Goal: Task Accomplishment & Management: Complete application form

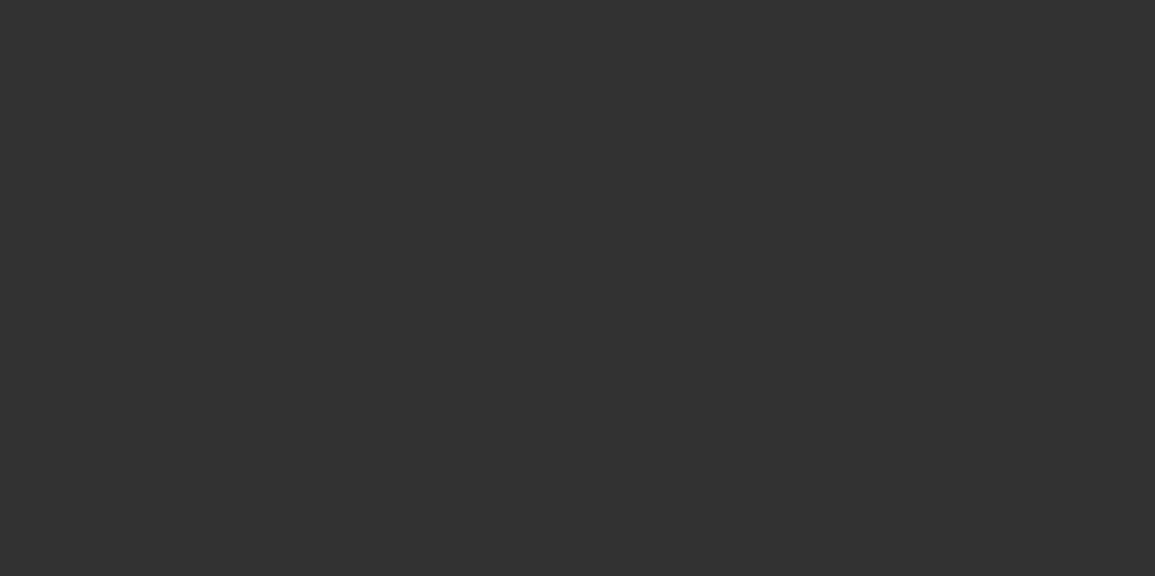
scroll to position [1004, 0]
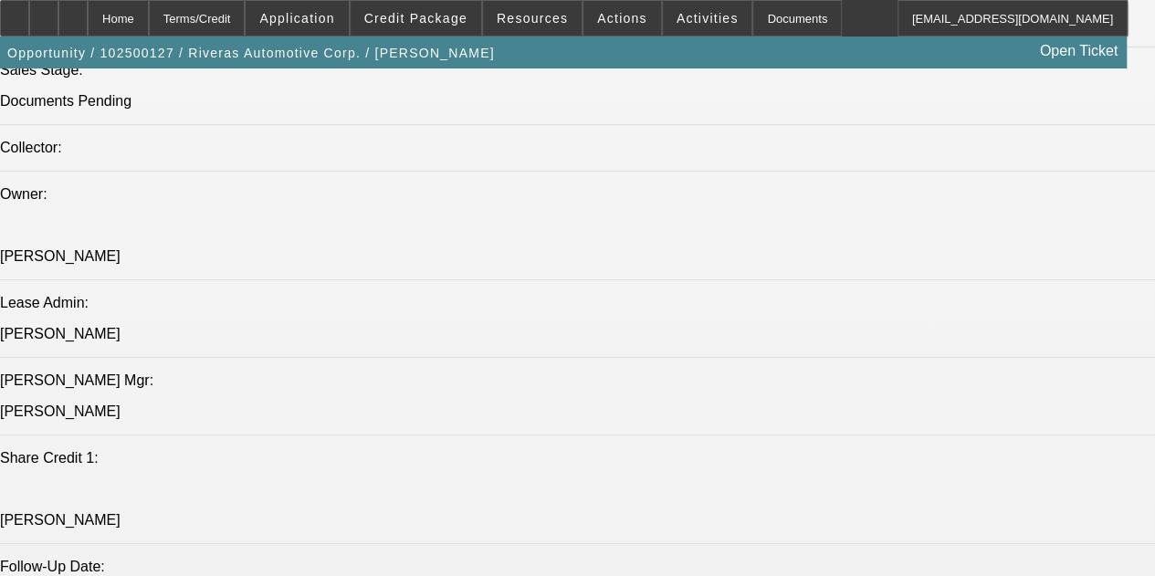
select select "0"
select select "2"
select select "0"
select select "6"
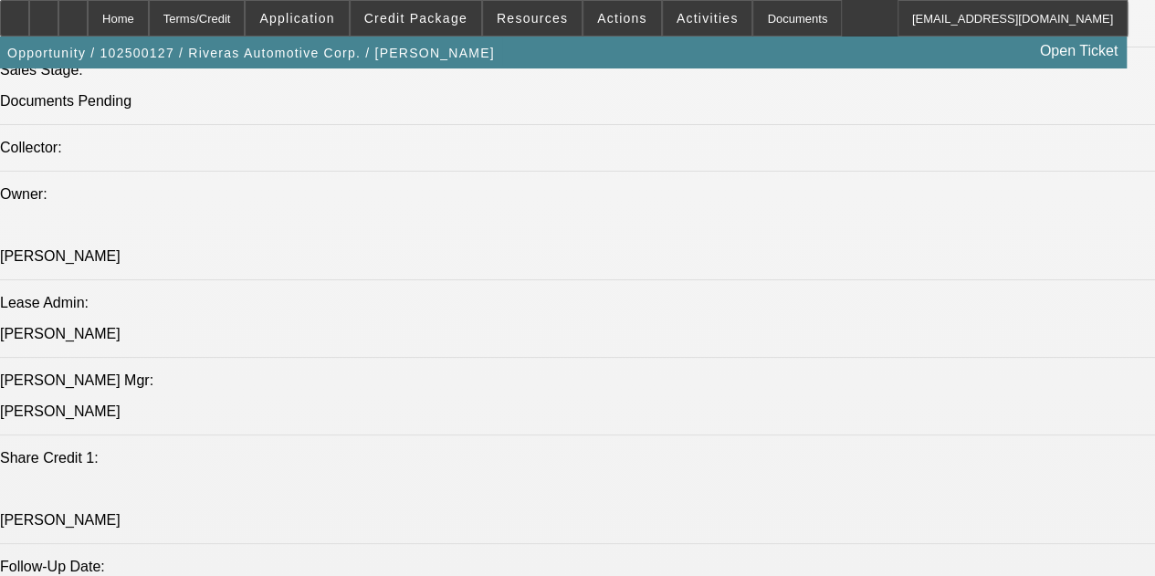
select select "0"
select select "6"
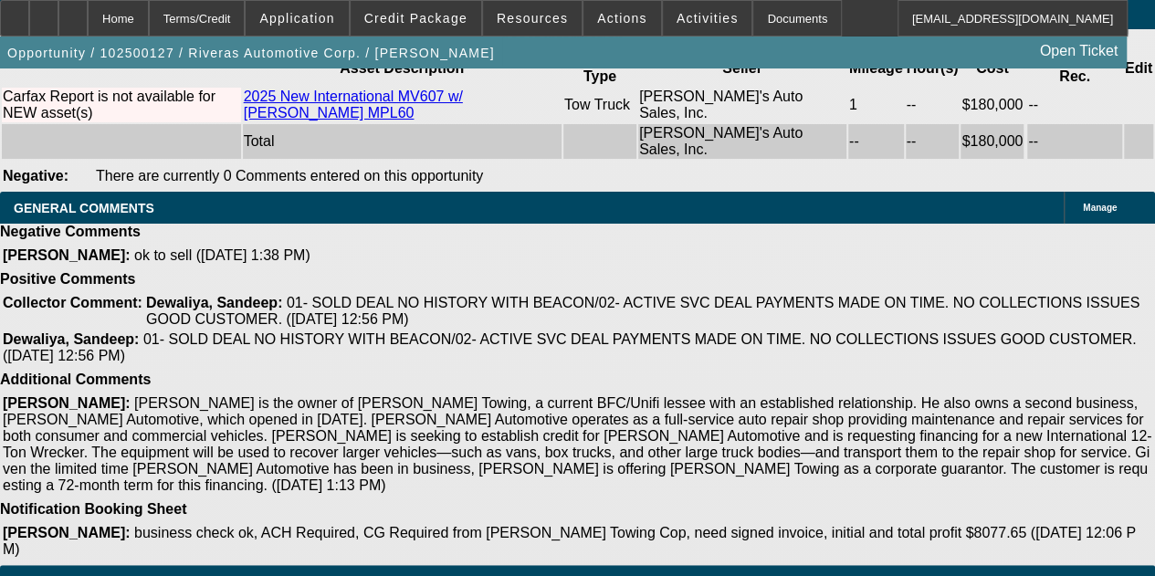
scroll to position [3831, 0]
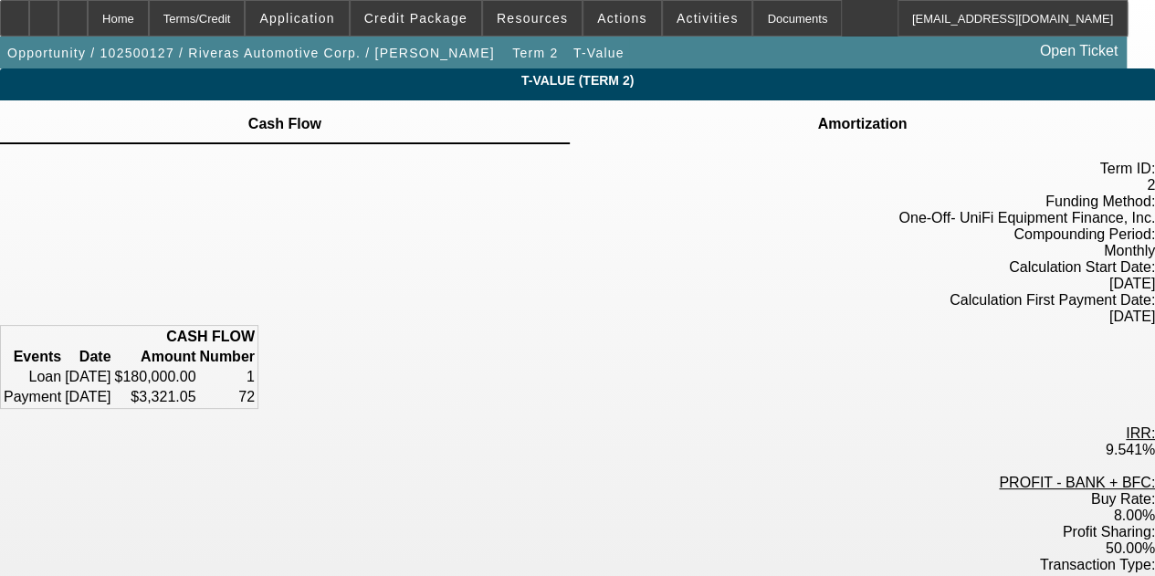
click at [816, 132] on td "Amortization" at bounding box center [861, 124] width 91 height 16
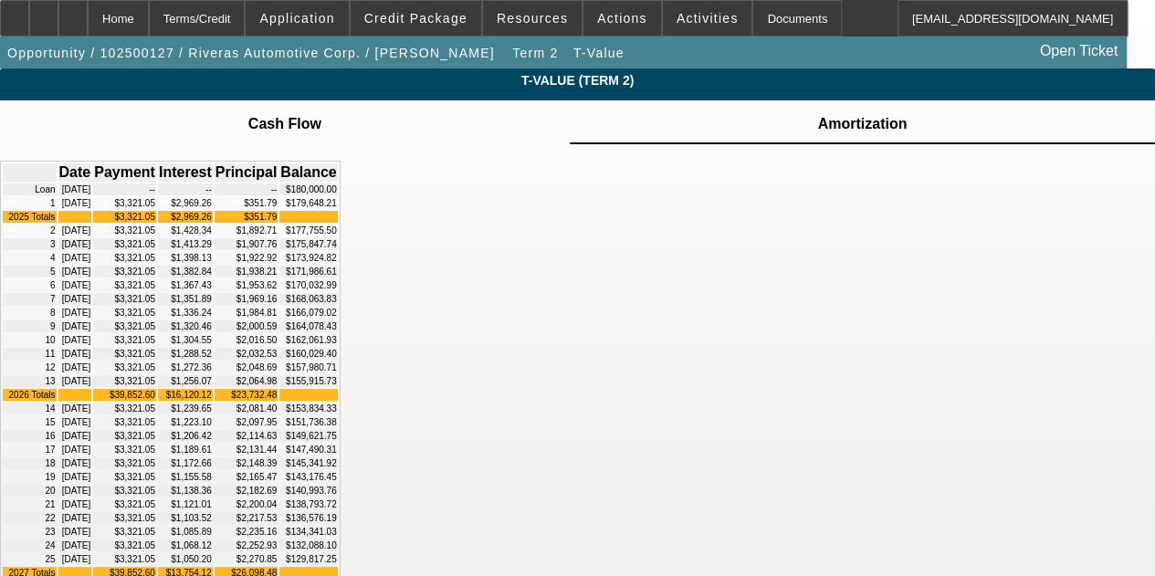
scroll to position [457, 0]
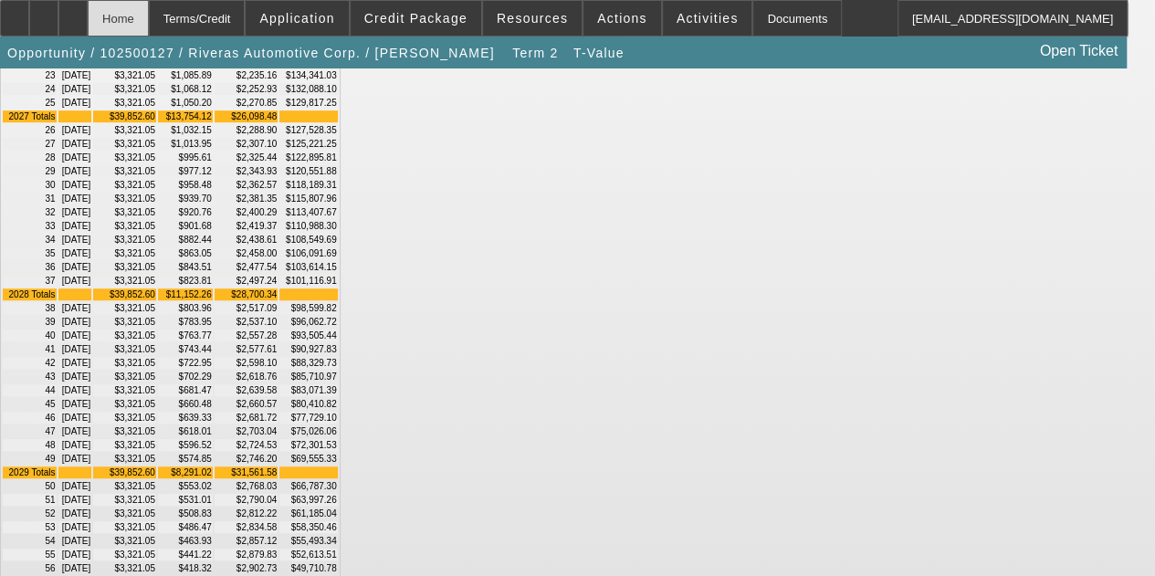
click at [149, 24] on div "Home" at bounding box center [118, 18] width 61 height 37
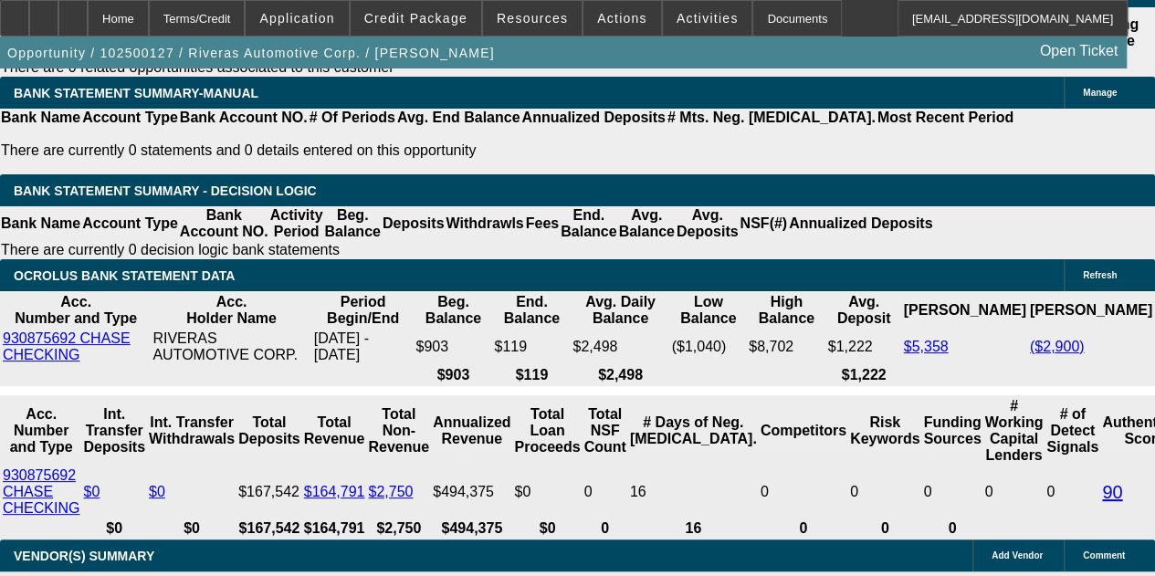
select select "0"
select select "2"
select select "0"
select select "6"
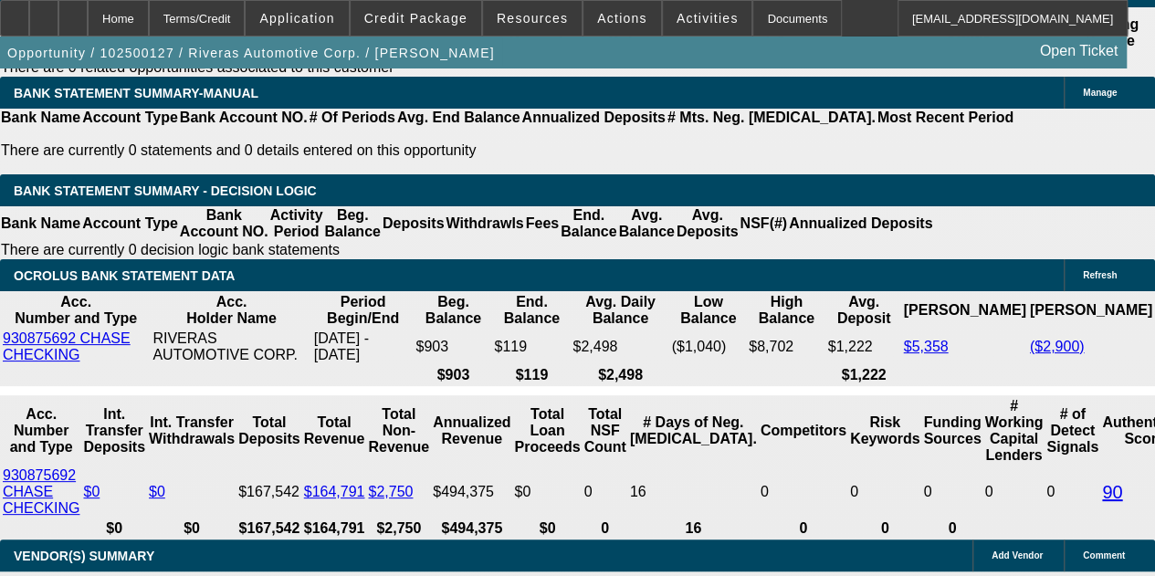
select select "0"
select select "6"
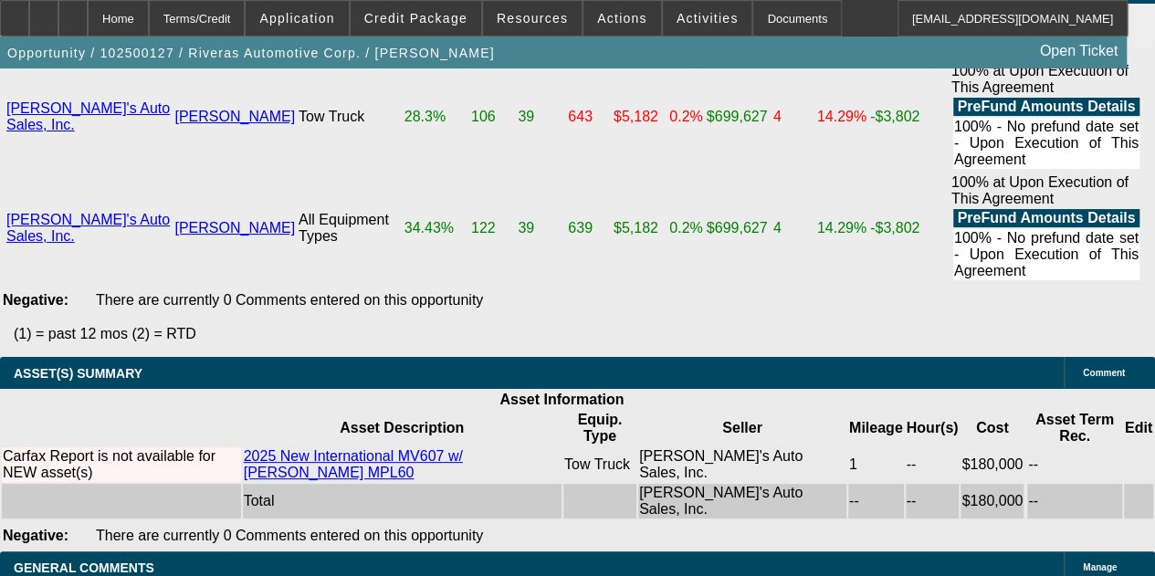
scroll to position [3983, 0]
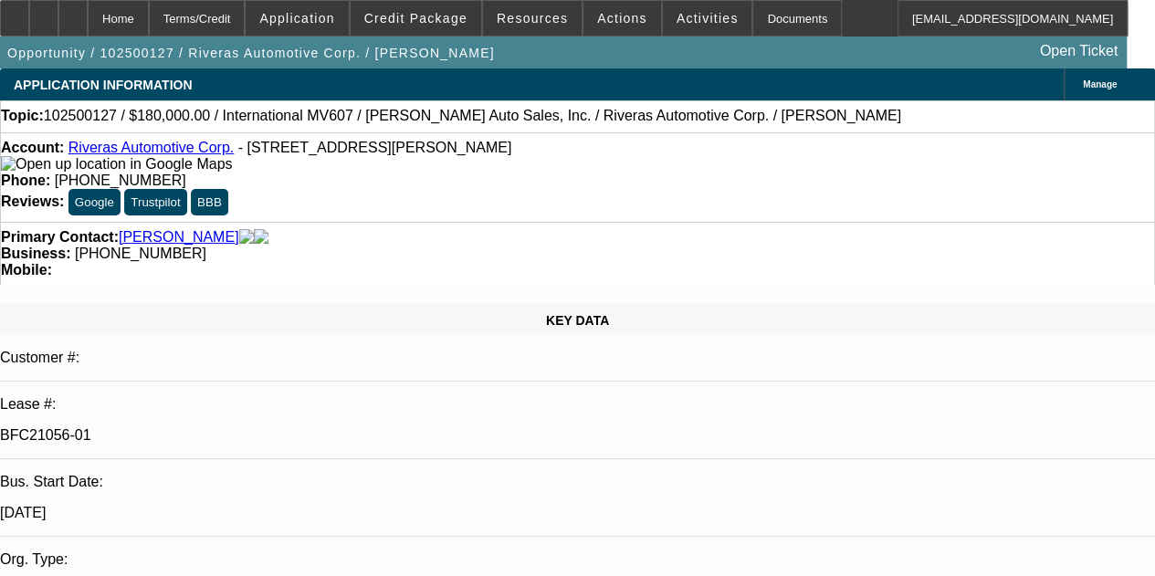
select select "0"
select select "2"
select select "0"
select select "6"
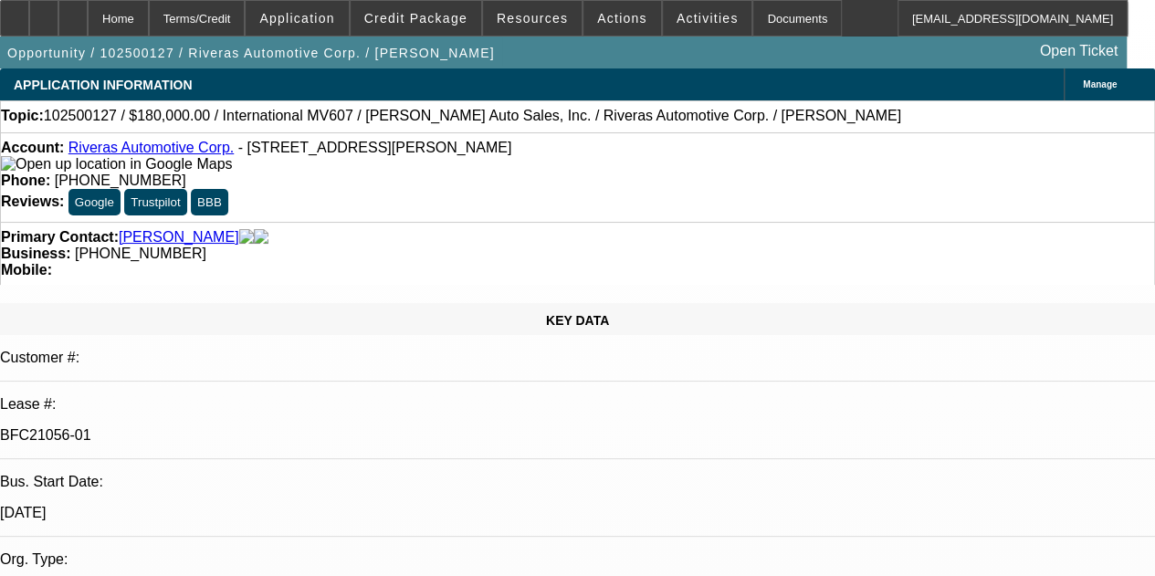
select select "0"
select select "6"
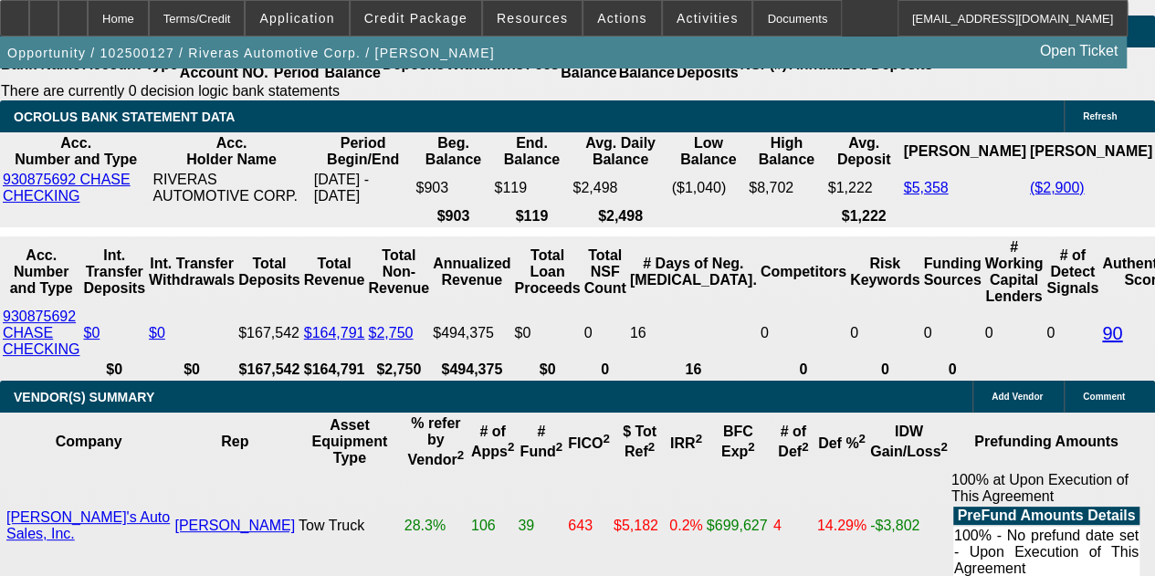
scroll to position [3702, 0]
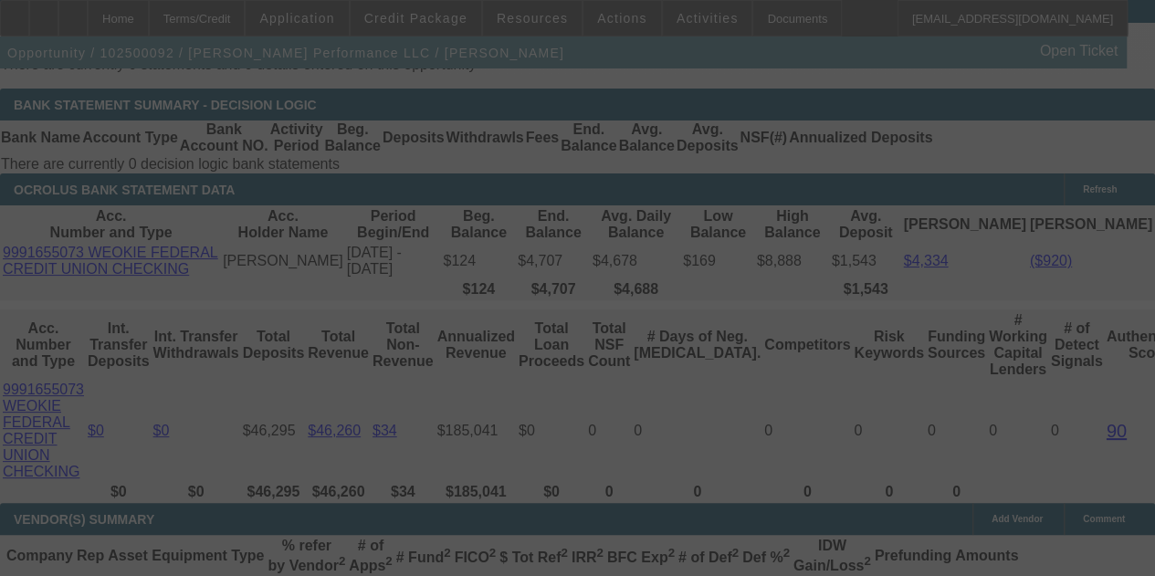
scroll to position [3326, 0]
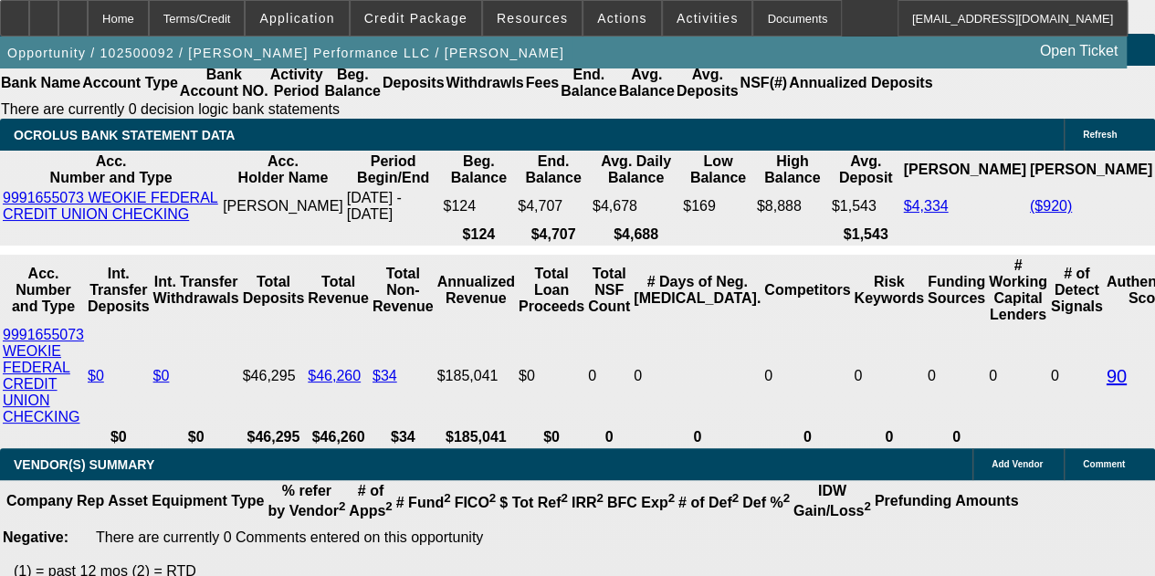
select select "0"
select select "2"
select select "0.1"
select select "4"
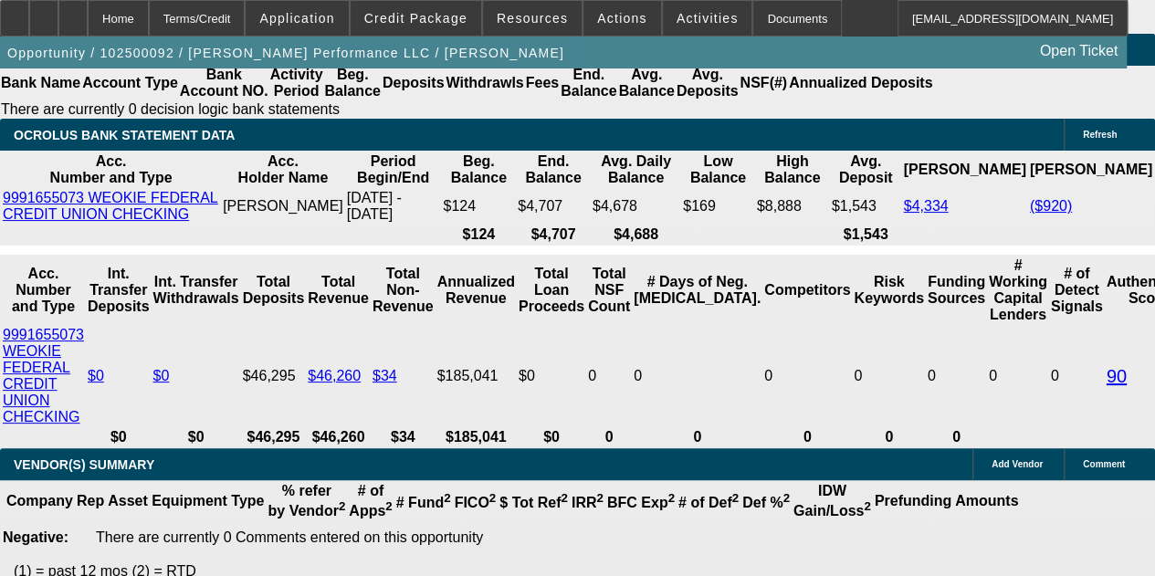
select select "0"
select select "2"
select select "0.1"
select select "4"
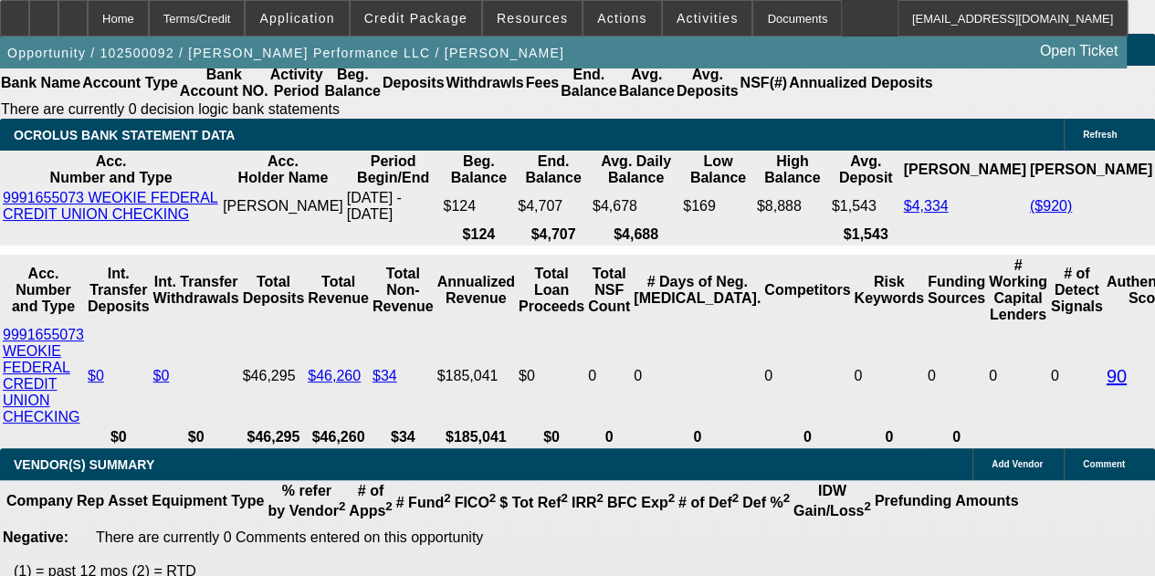
select select "0"
select select "2"
select select "0.1"
select select "4"
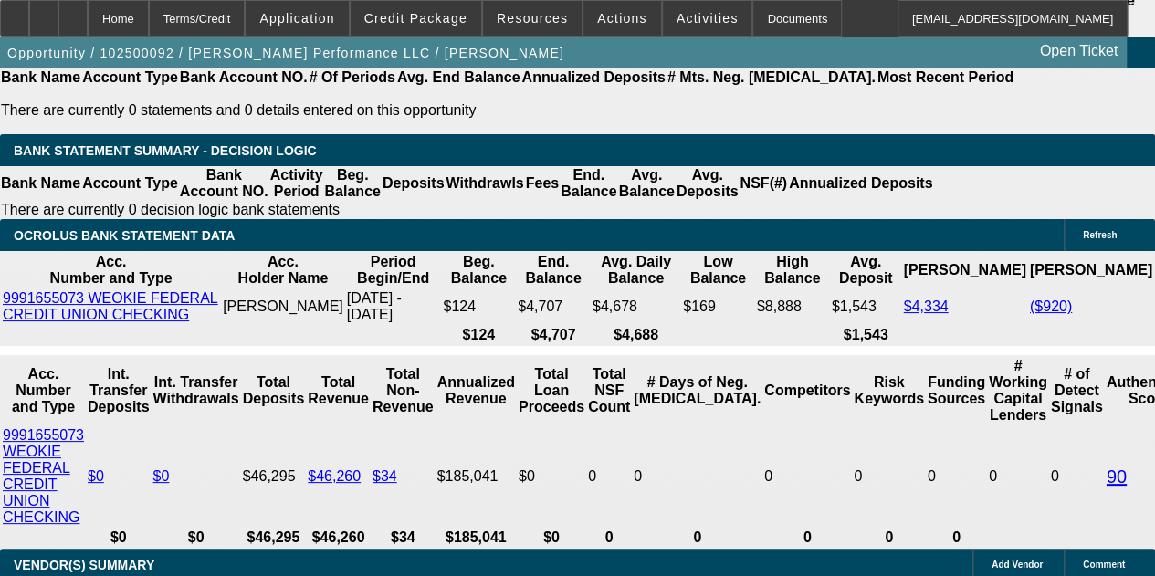
scroll to position [3143, 0]
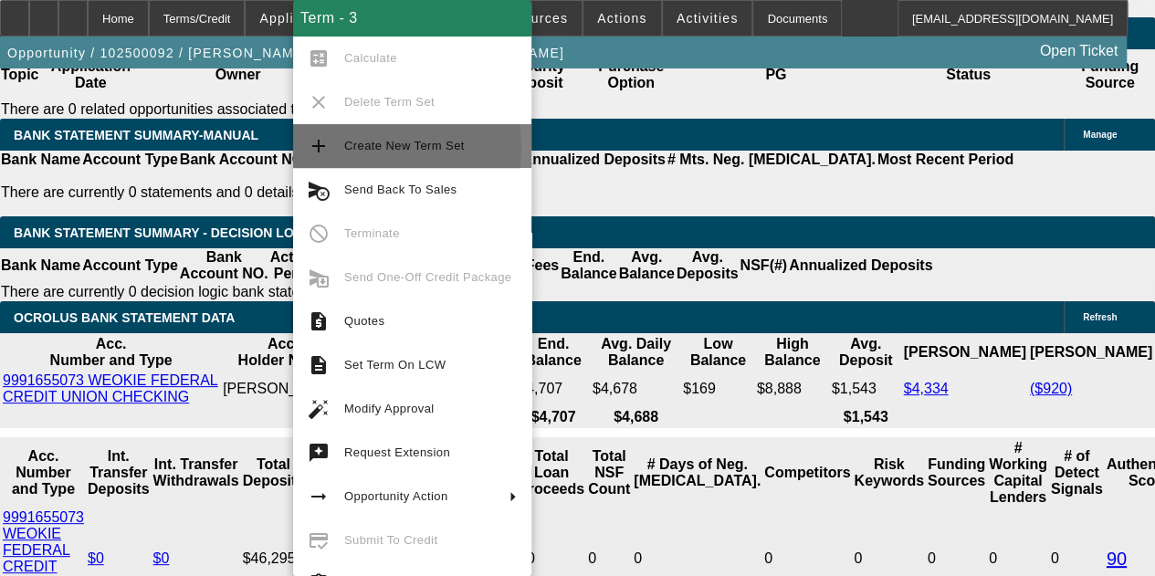
click at [352, 147] on span "Create New Term Set" at bounding box center [404, 146] width 121 height 14
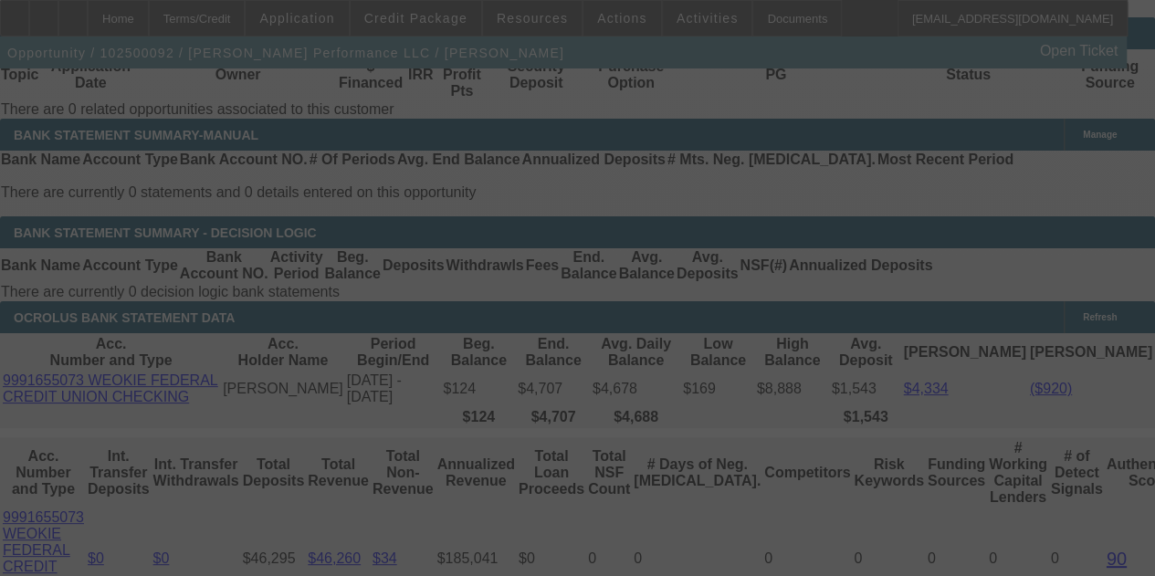
scroll to position [3348, 0]
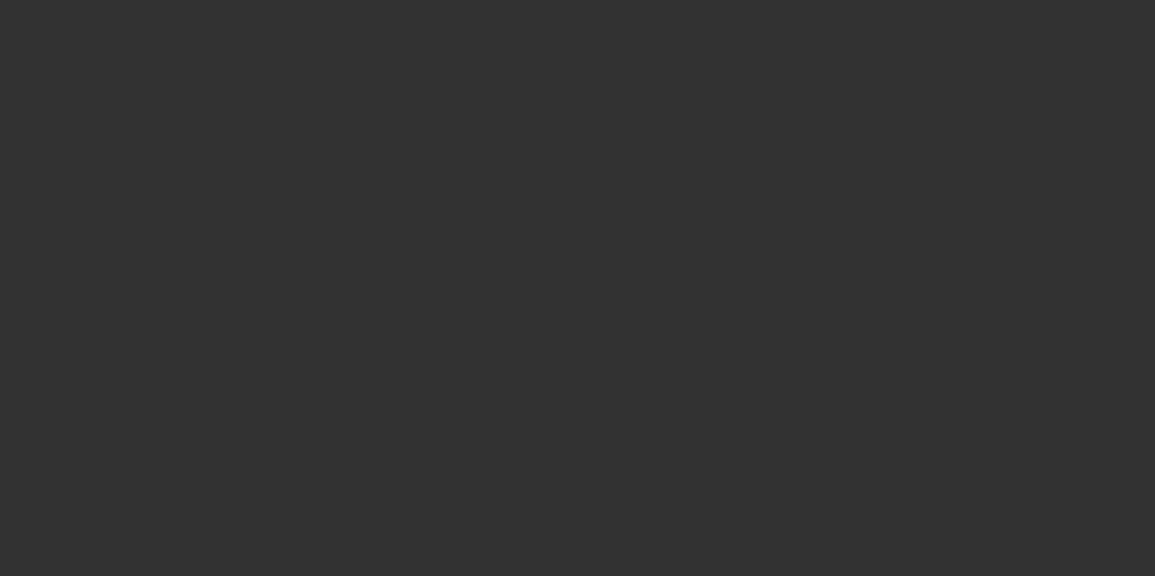
scroll to position [548, 0]
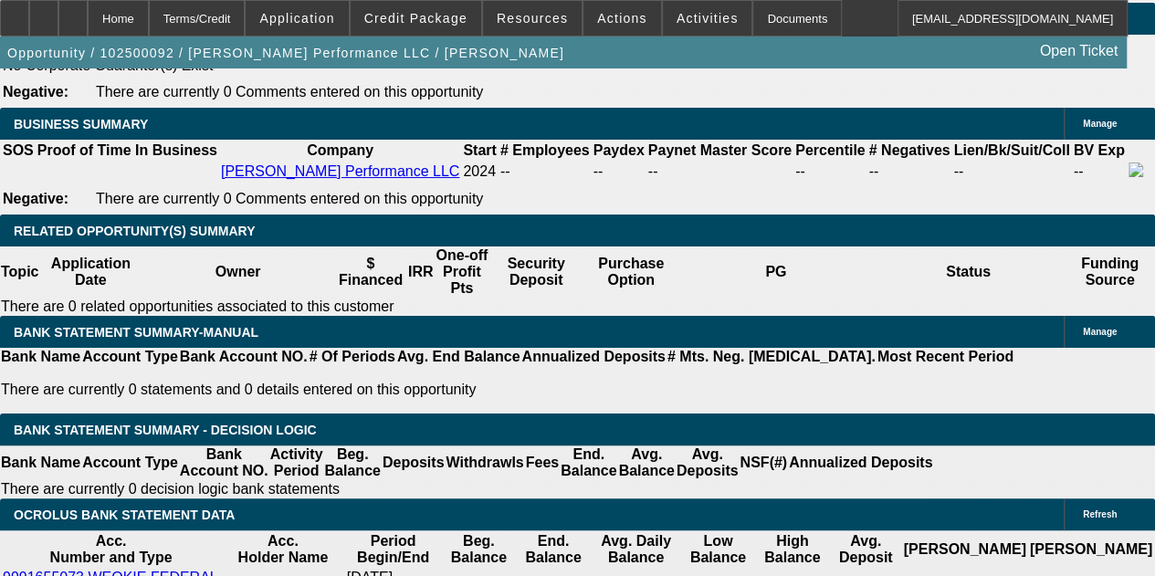
select select "0"
select select "2"
select select "0.1"
select select "4"
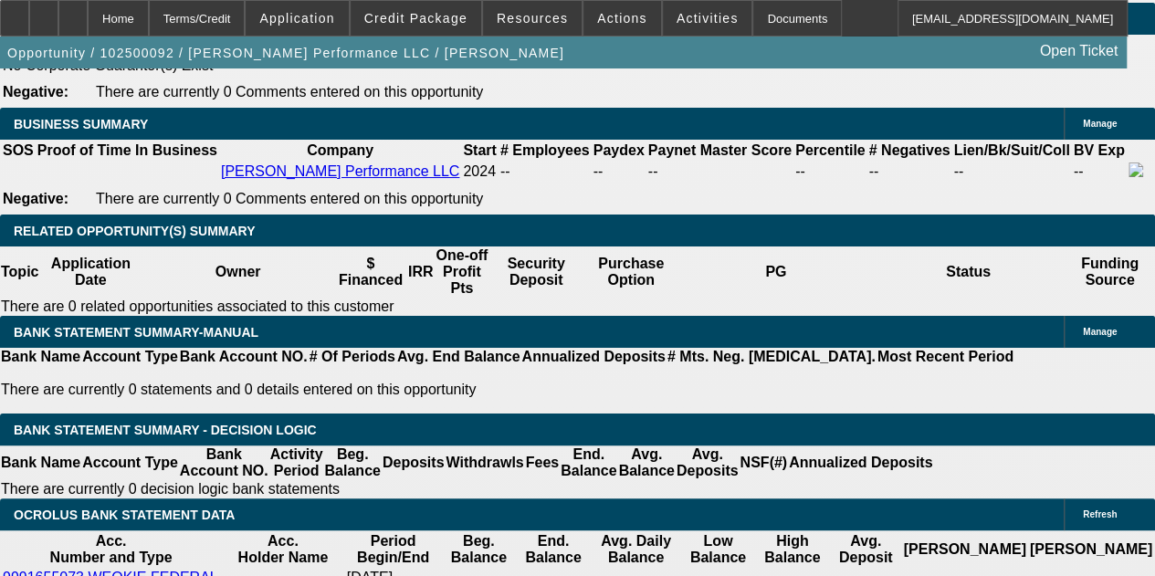
select select "0"
select select "2"
select select "0.1"
select select "4"
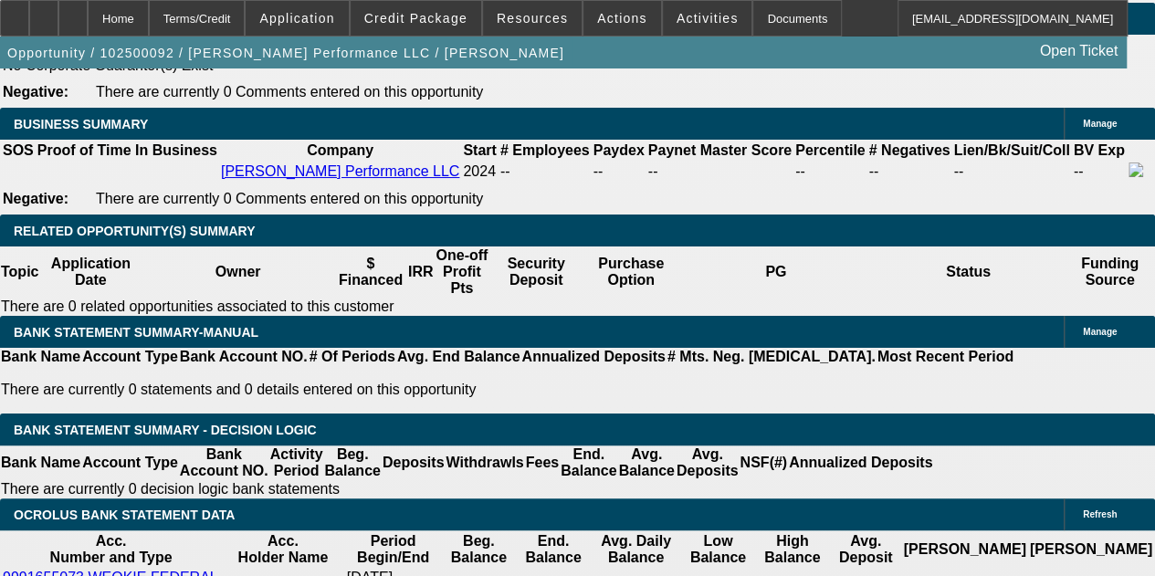
select select "0"
select select "2"
select select "0.1"
select select "4"
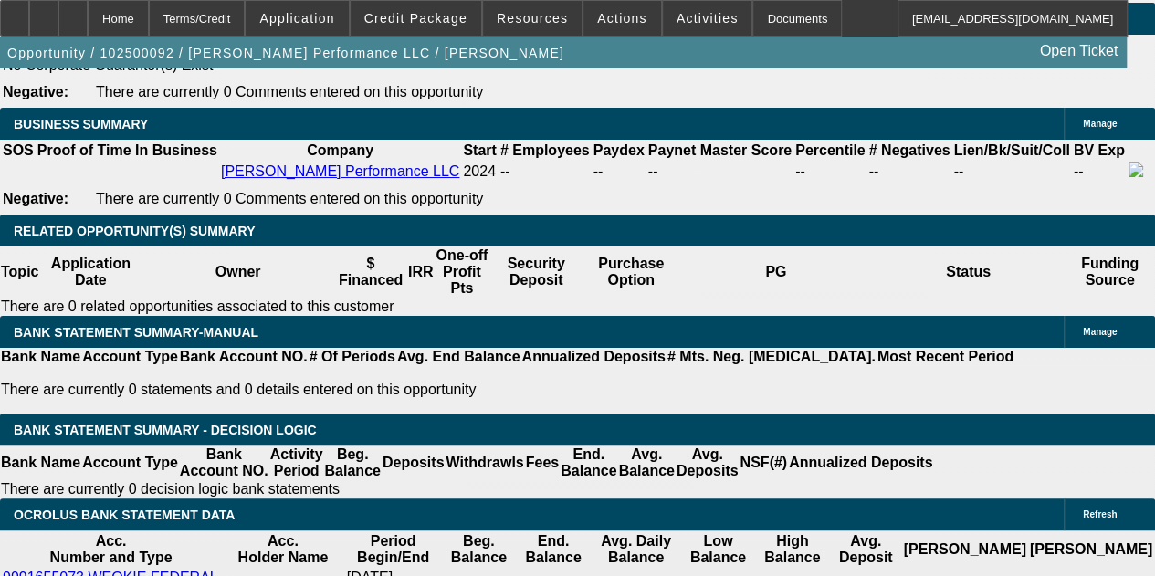
select select "0"
select select "2"
select select "0.1"
select select "4"
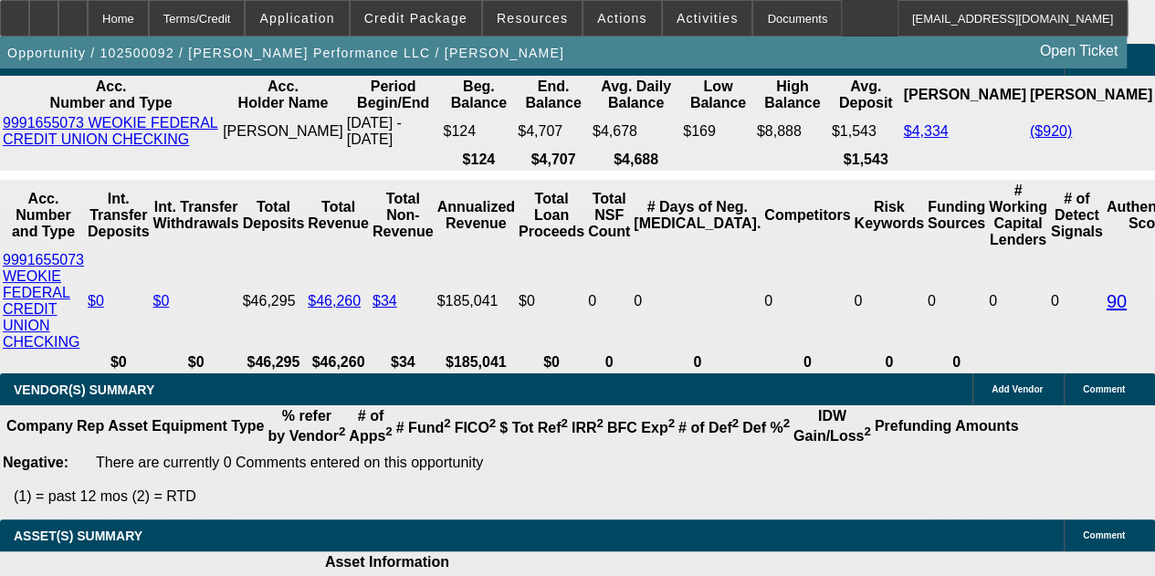
scroll to position [3606, 0]
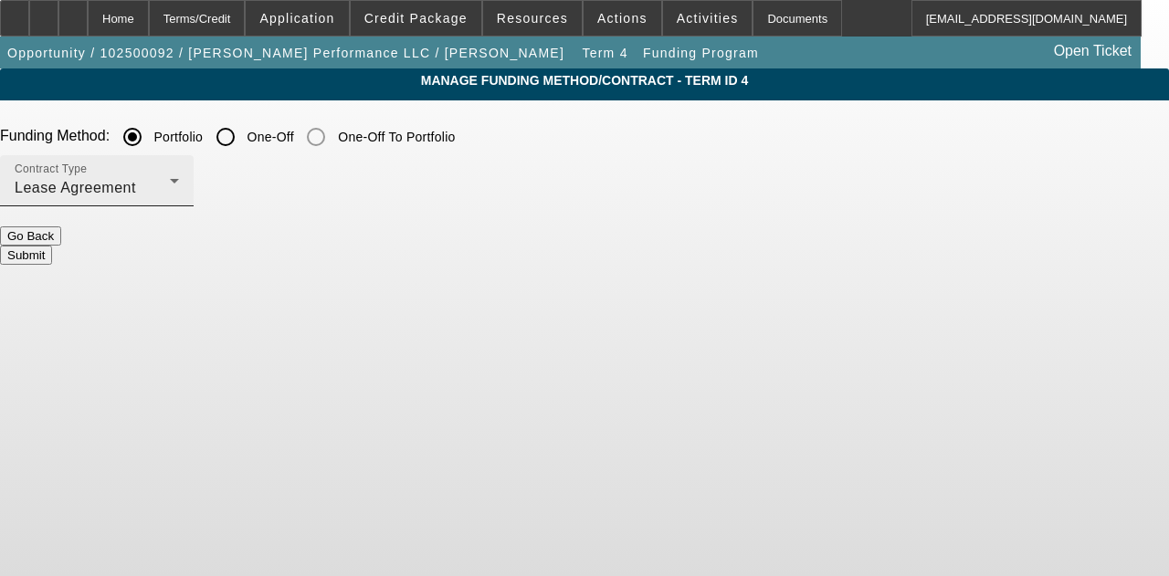
click at [170, 184] on div "Lease Agreement" at bounding box center [92, 188] width 155 height 22
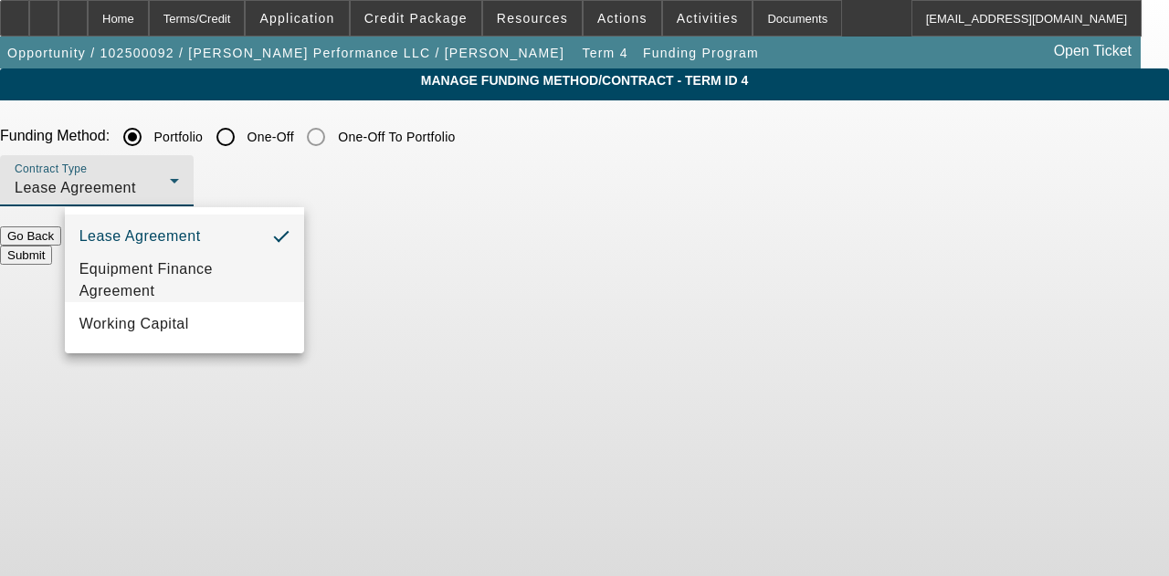
click at [222, 276] on span "Equipment Finance Agreement" at bounding box center [184, 280] width 210 height 44
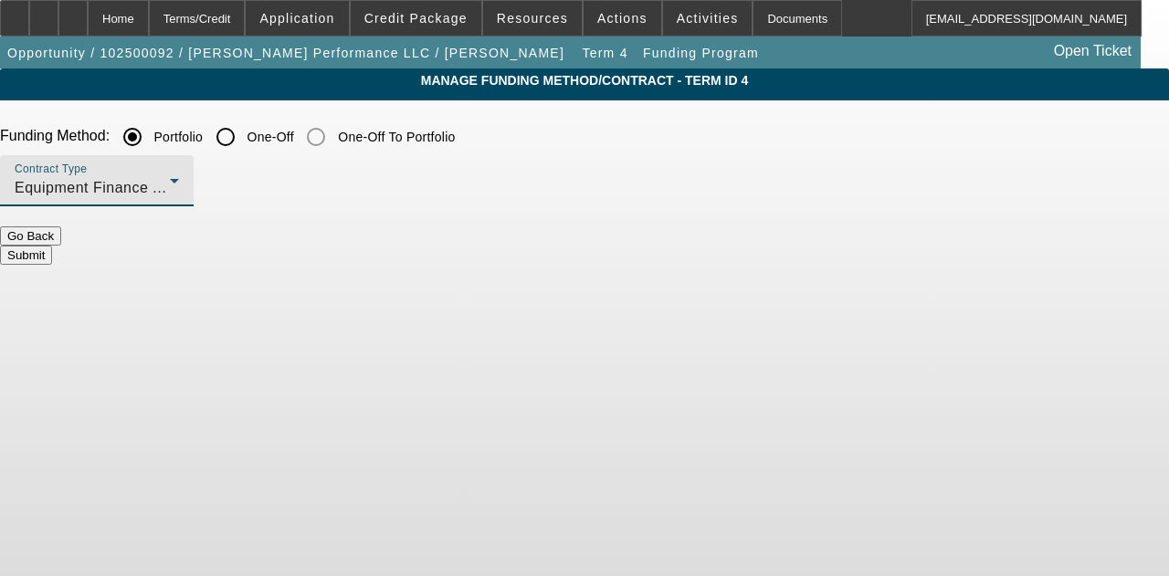
click at [52, 247] on button "Submit" at bounding box center [26, 255] width 52 height 19
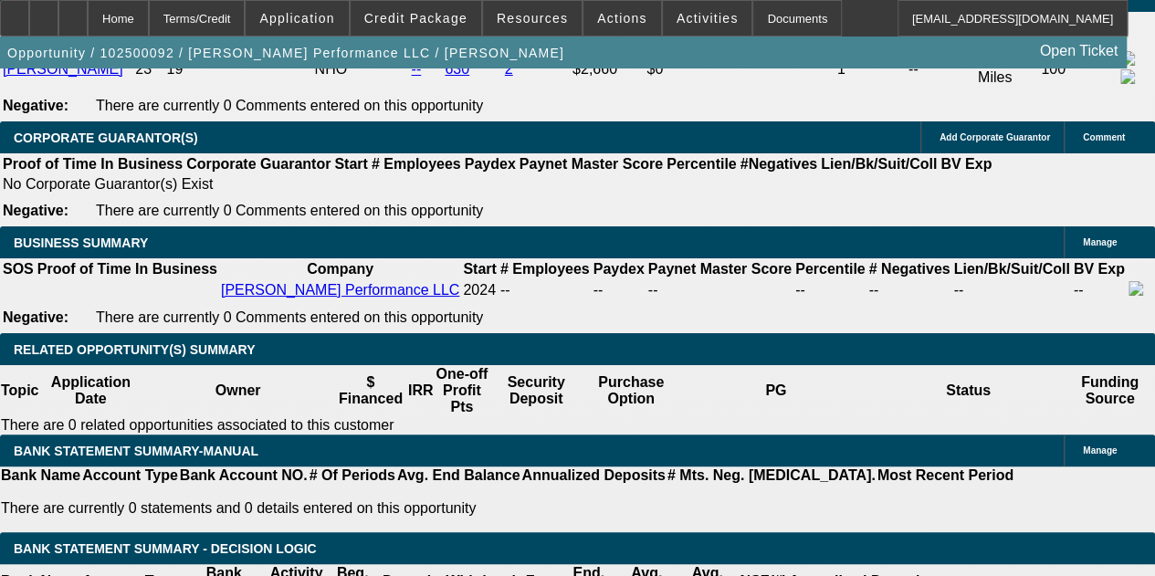
select select "0"
select select "2"
select select "0"
select select "6"
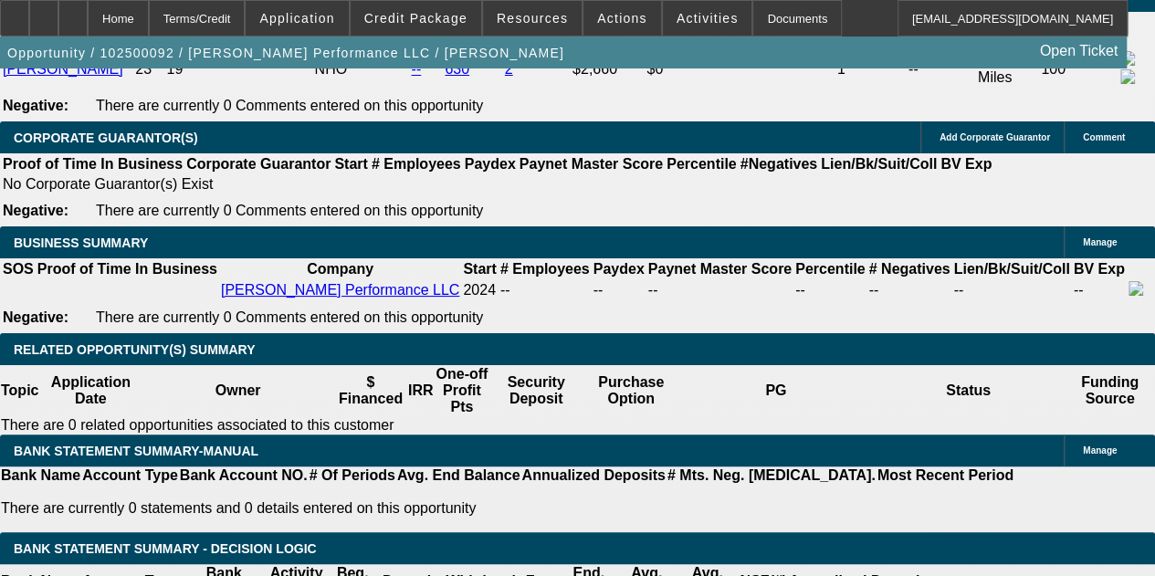
select select "0"
select select "2"
select select "0.1"
select select "4"
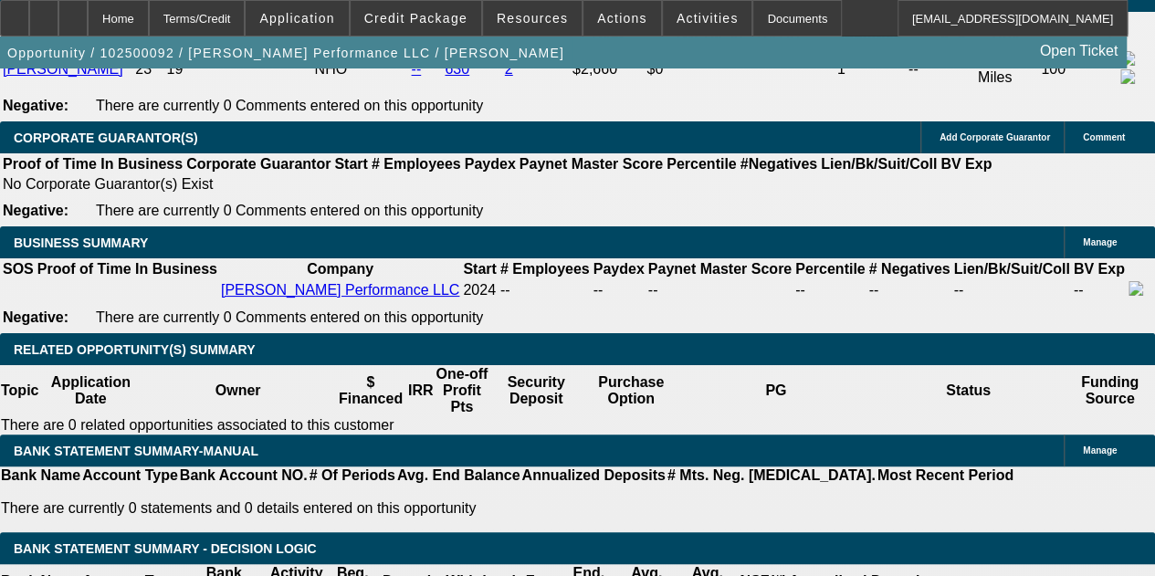
select select "0"
select select "2"
select select "0.1"
select select "4"
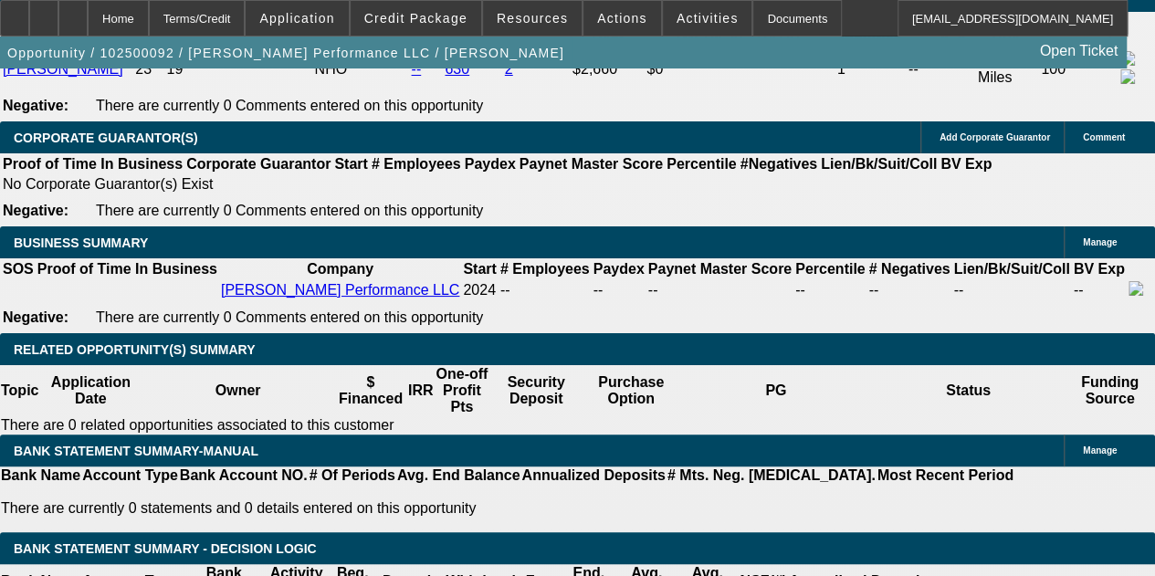
select select "0"
select select "2"
select select "0.1"
select select "4"
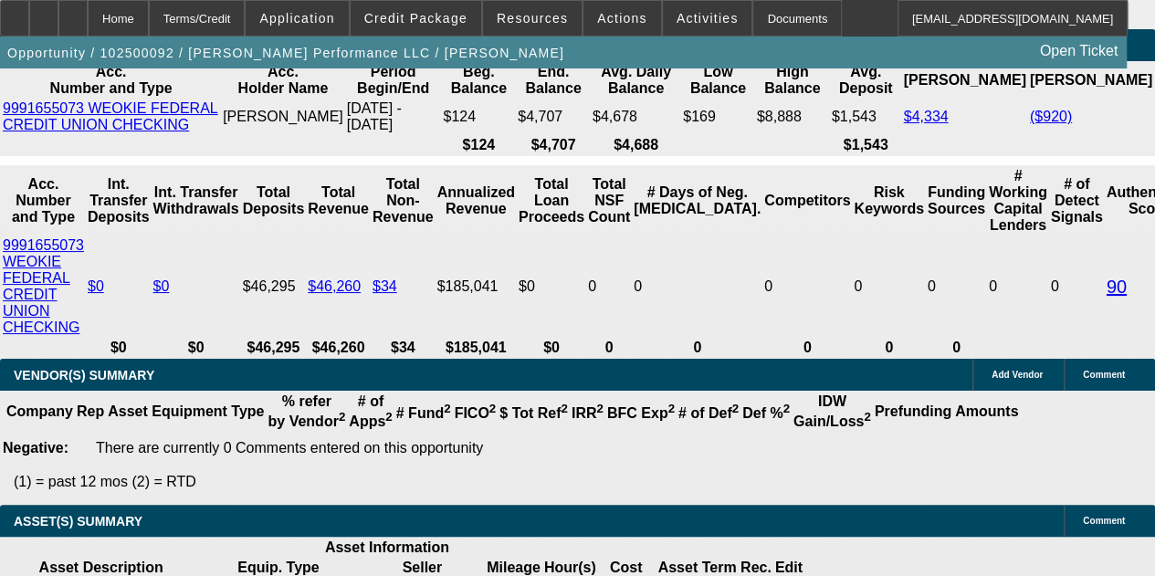
scroll to position [3689, 0]
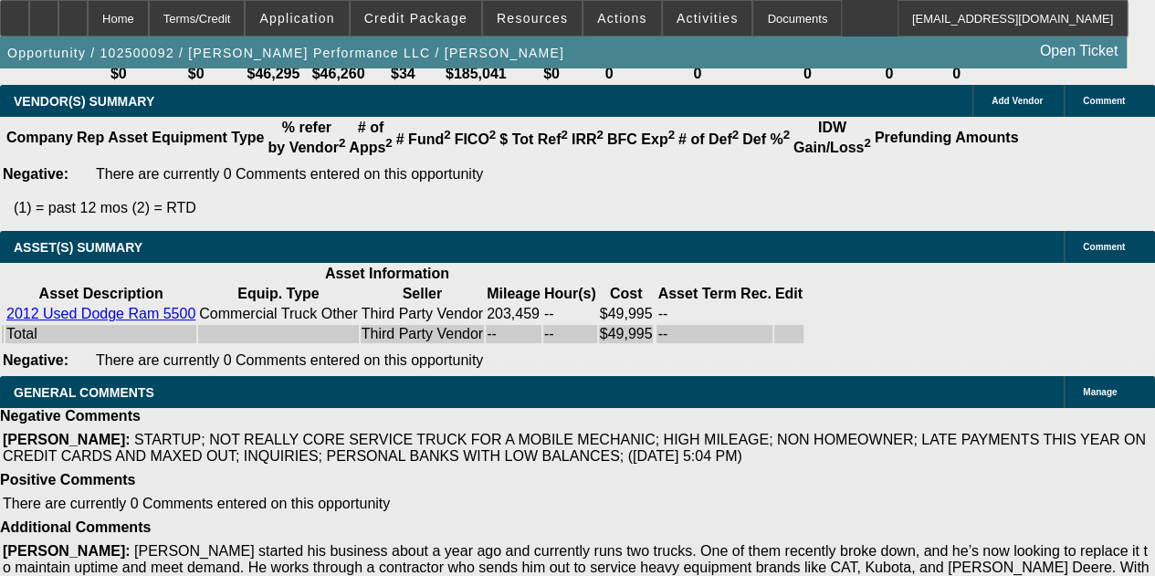
drag, startPoint x: 352, startPoint y: 143, endPoint x: 382, endPoint y: 140, distance: 29.4
type input "UNKNOWN"
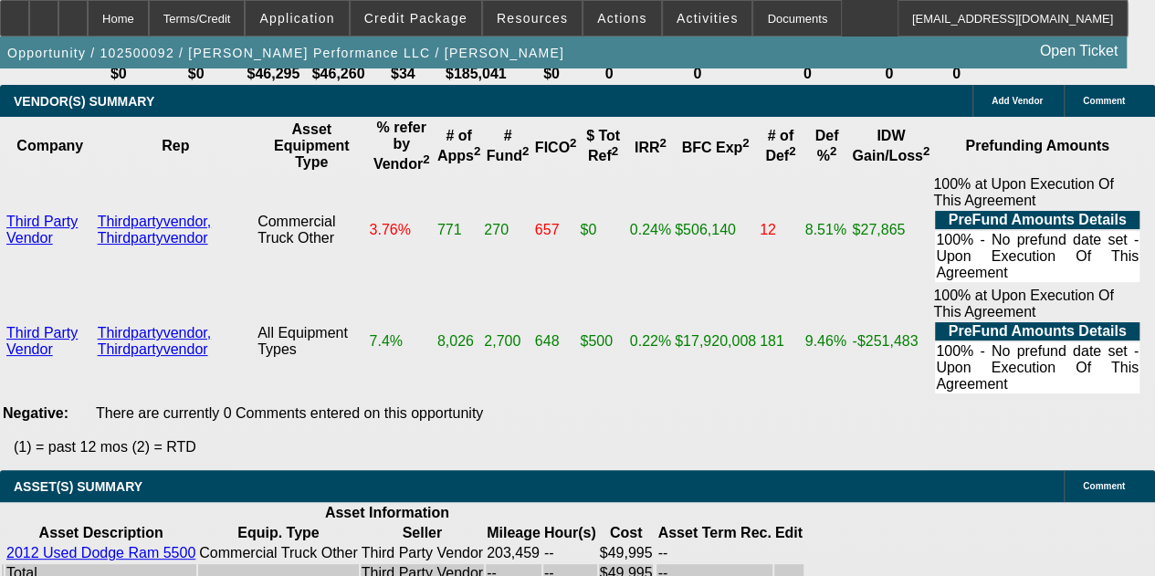
type input "23"
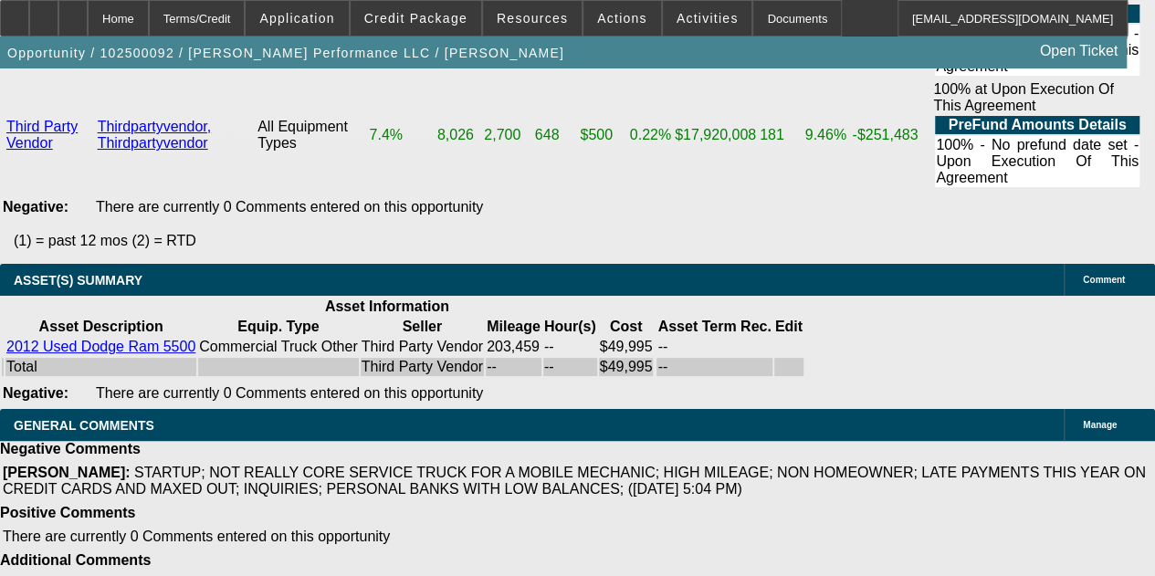
type input "$2,348.40"
type input "$1,174.20"
drag, startPoint x: 343, startPoint y: 140, endPoint x: 400, endPoint y: 142, distance: 56.6
type input "25"
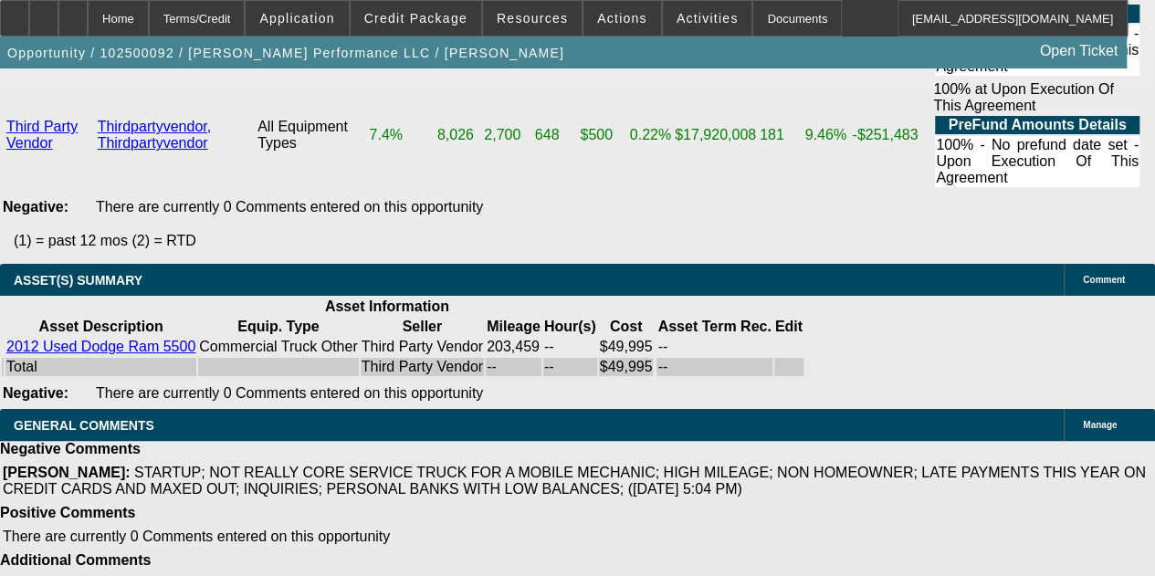
type input "$3,259.90"
type input "$1,629.95"
type input "25"
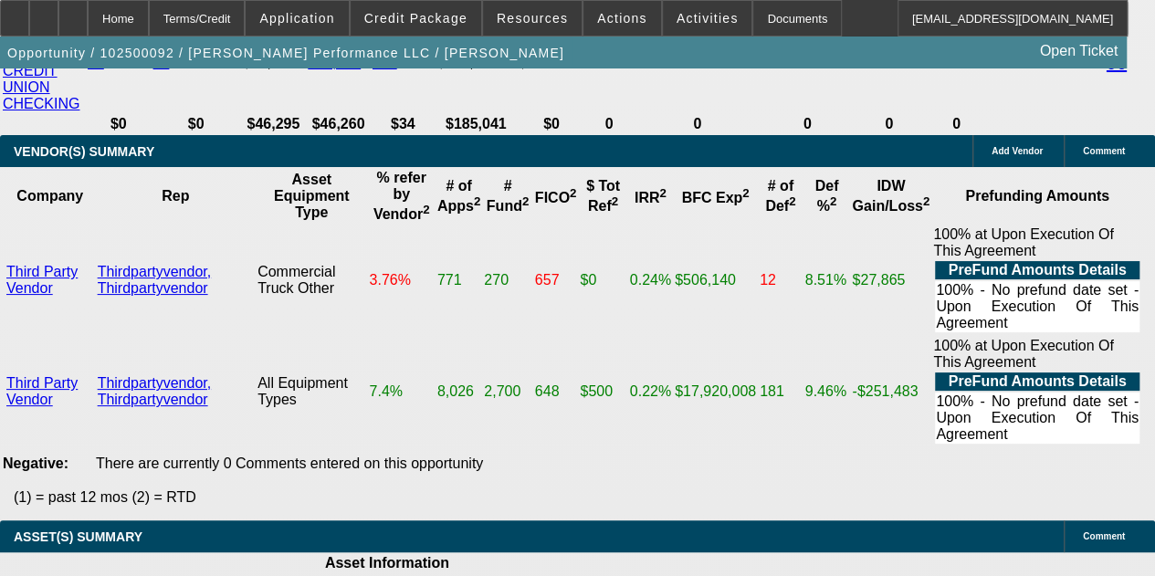
scroll to position [3530, 0]
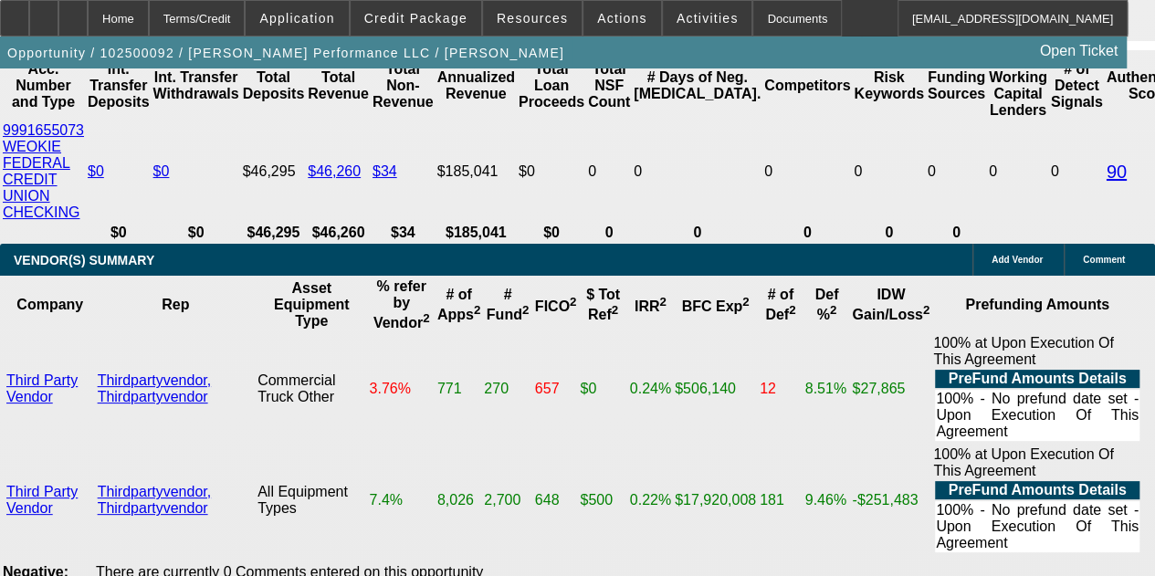
drag, startPoint x: 285, startPoint y: 361, endPoint x: 362, endPoint y: 382, distance: 79.5
type input "$10,000.00"
type input "$3,180.38"
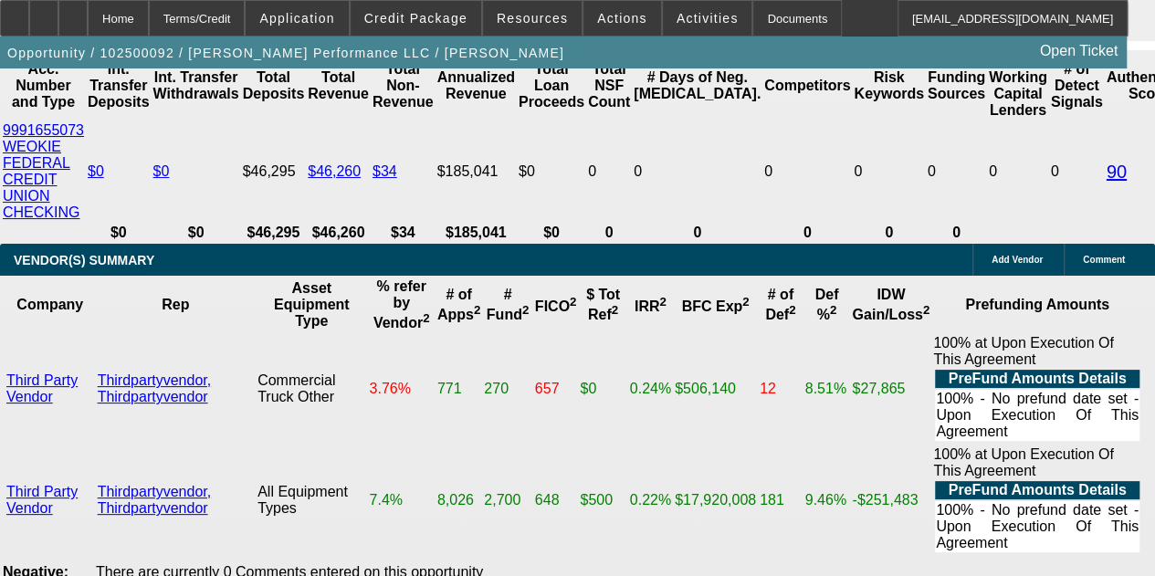
type input "$1,590.19"
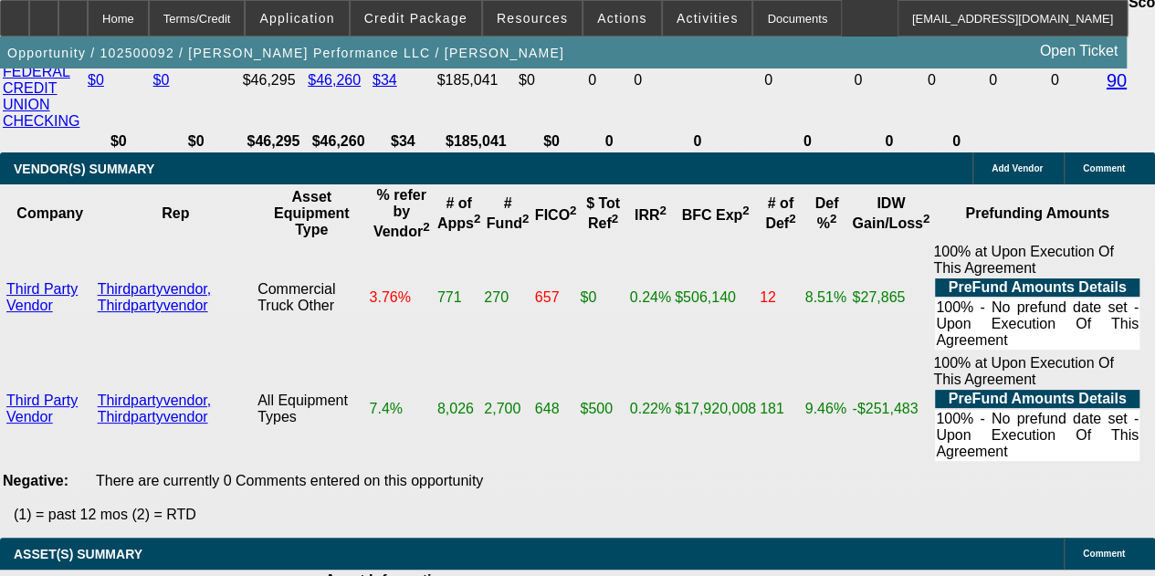
scroll to position [3713, 0]
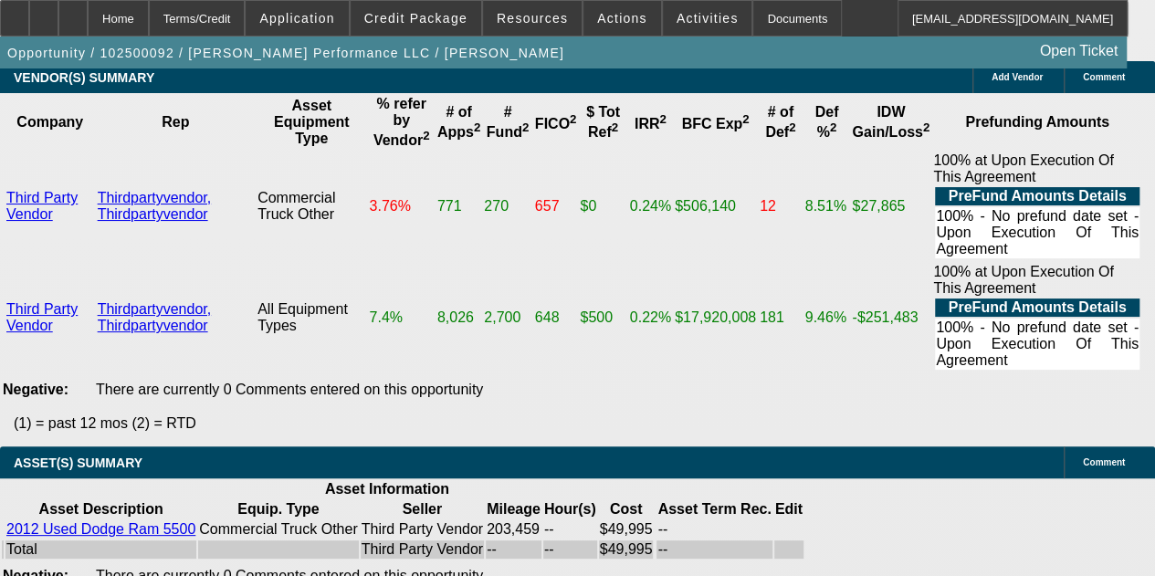
select select "1"
type input "$1,590.19"
drag, startPoint x: 271, startPoint y: 177, endPoint x: 426, endPoint y: 176, distance: 154.3
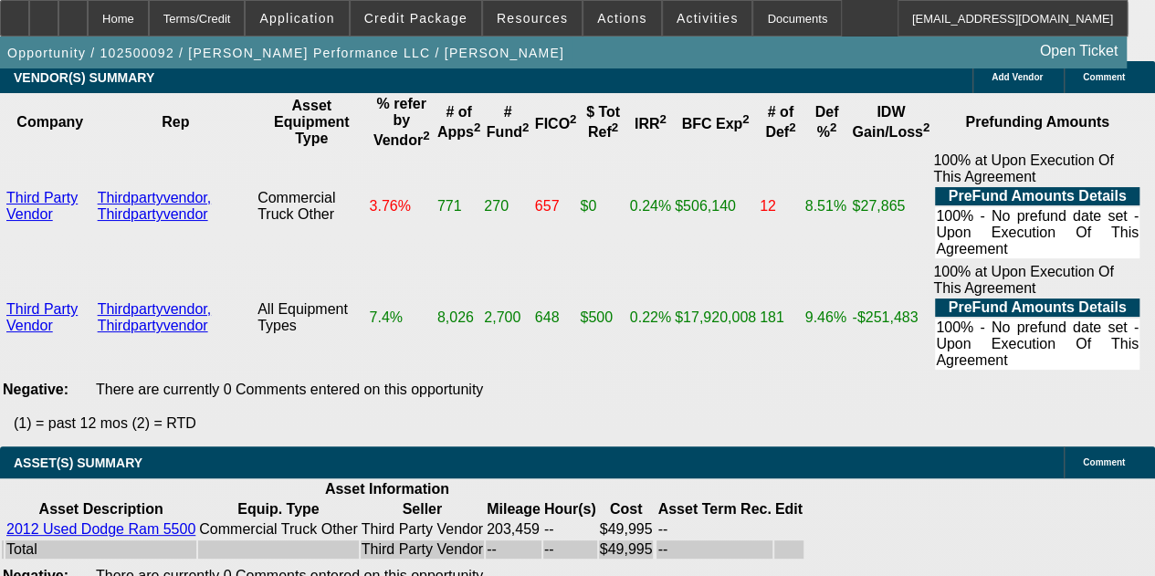
type input "$9,000.00"
type input "$1,629.95"
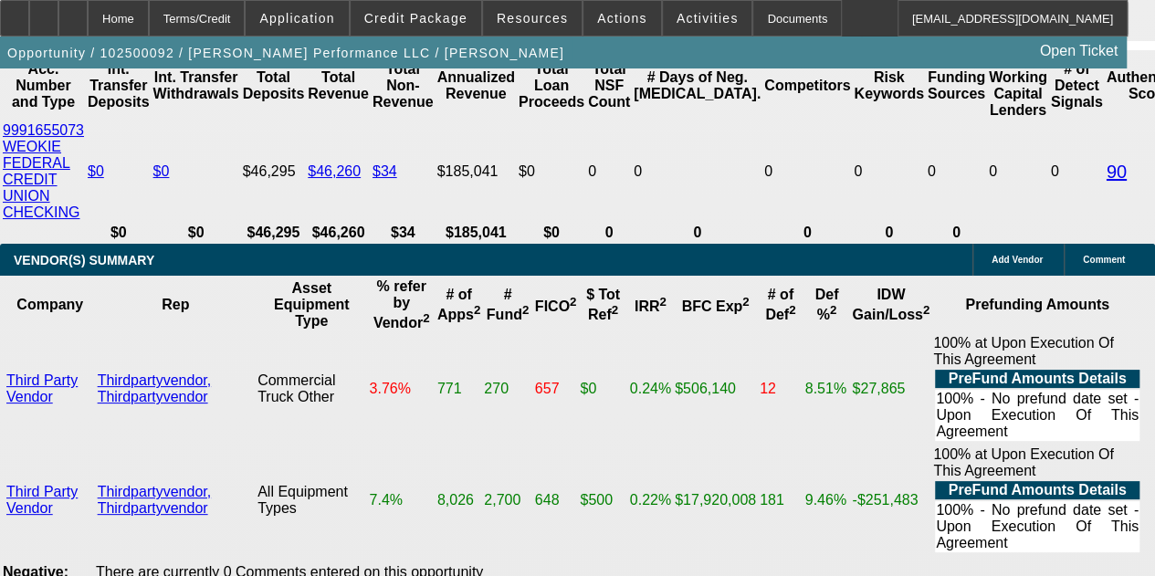
scroll to position [3256, 0]
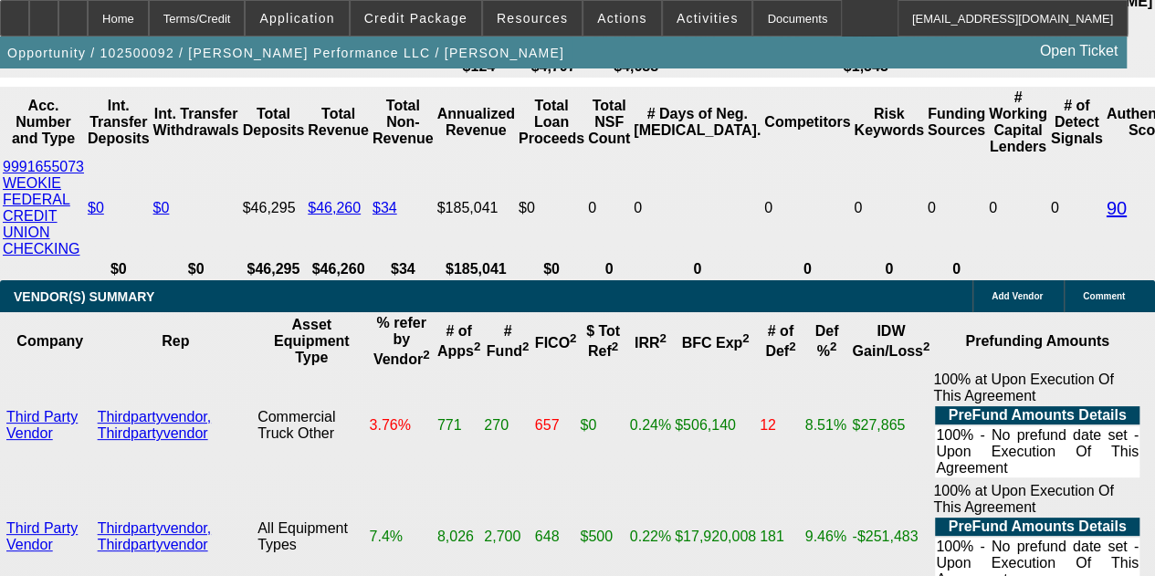
scroll to position [3621, 0]
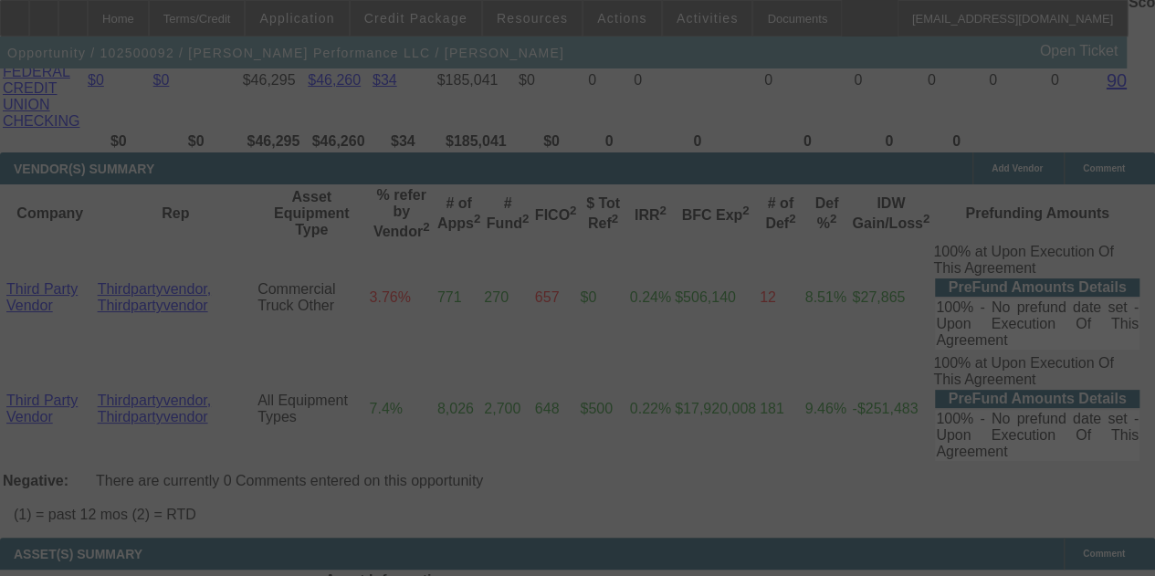
select select "0"
select select "2"
select select "0"
select select "6"
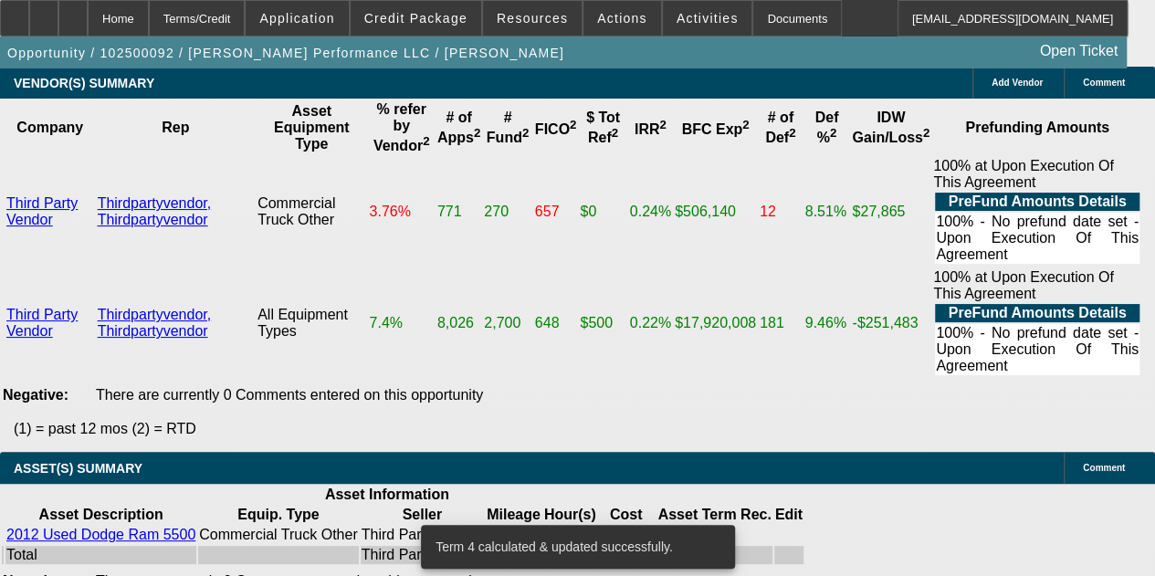
scroll to position [3895, 0]
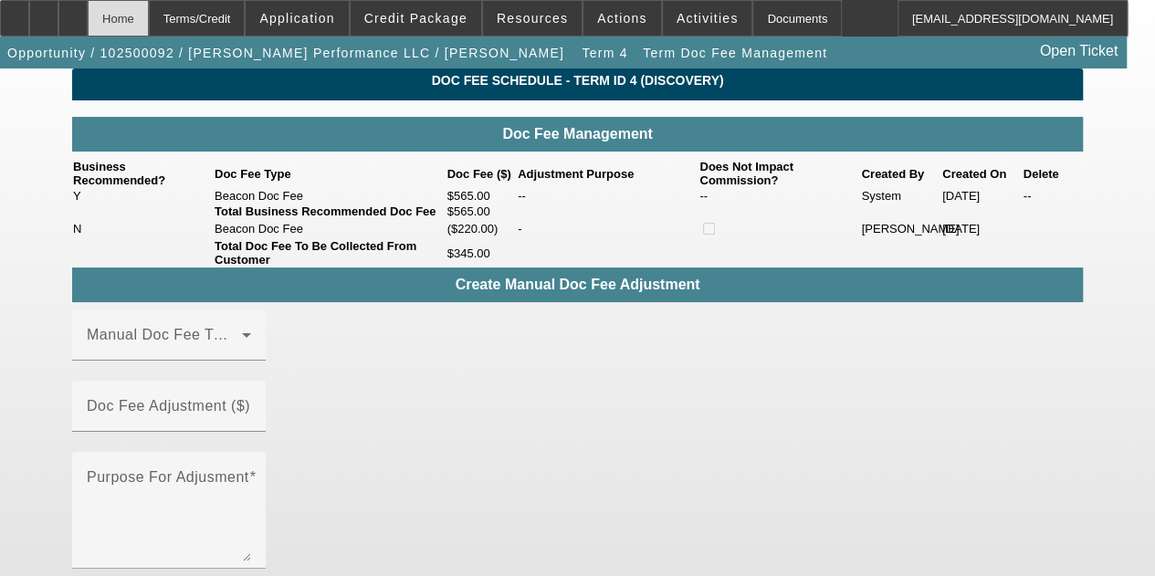
click at [149, 25] on div "Home" at bounding box center [118, 18] width 61 height 37
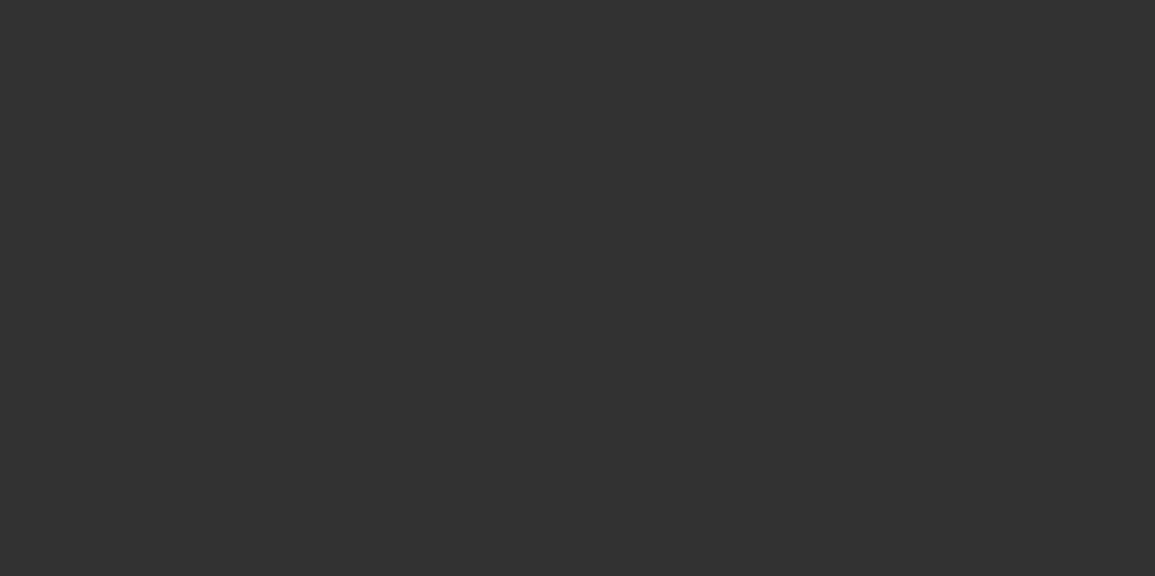
scroll to position [548, 0]
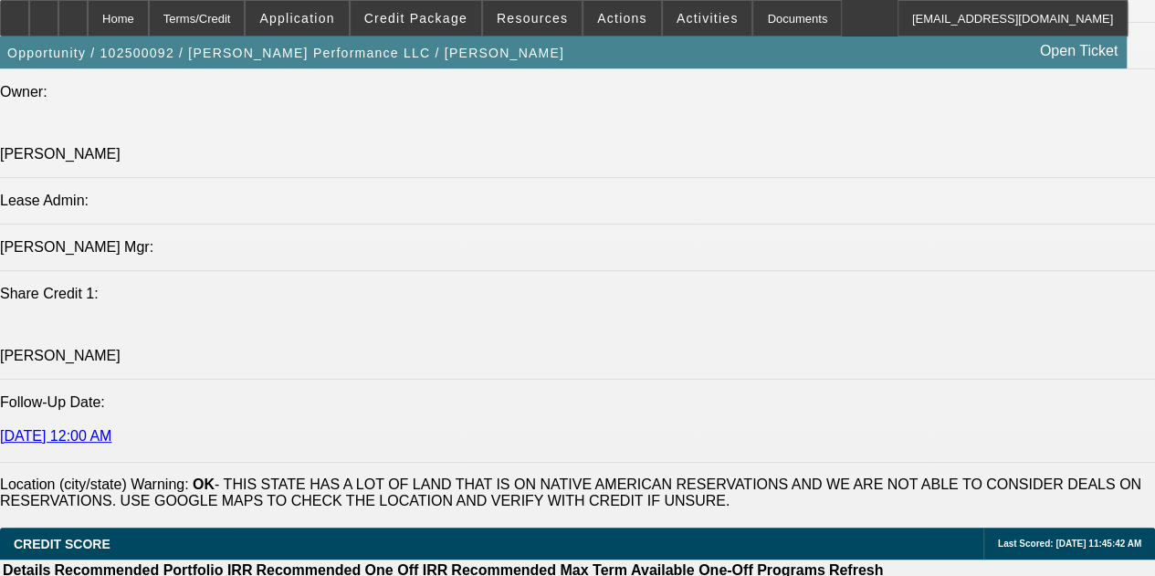
select select "0"
select select "2"
select select "0"
select select "6"
select select "0"
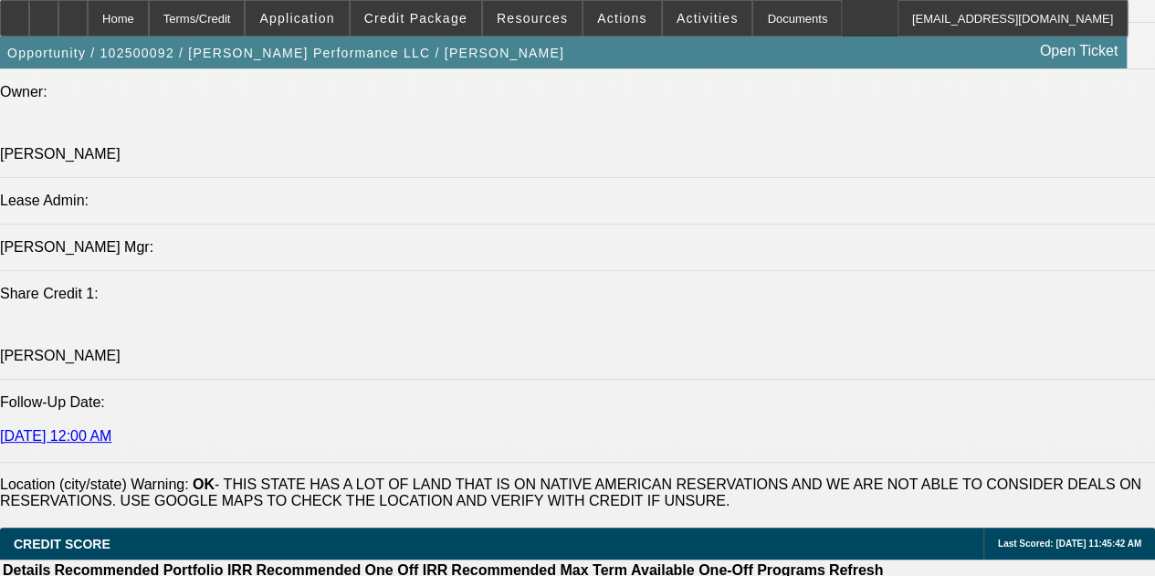
select select "2"
select select "0.1"
select select "4"
select select "0"
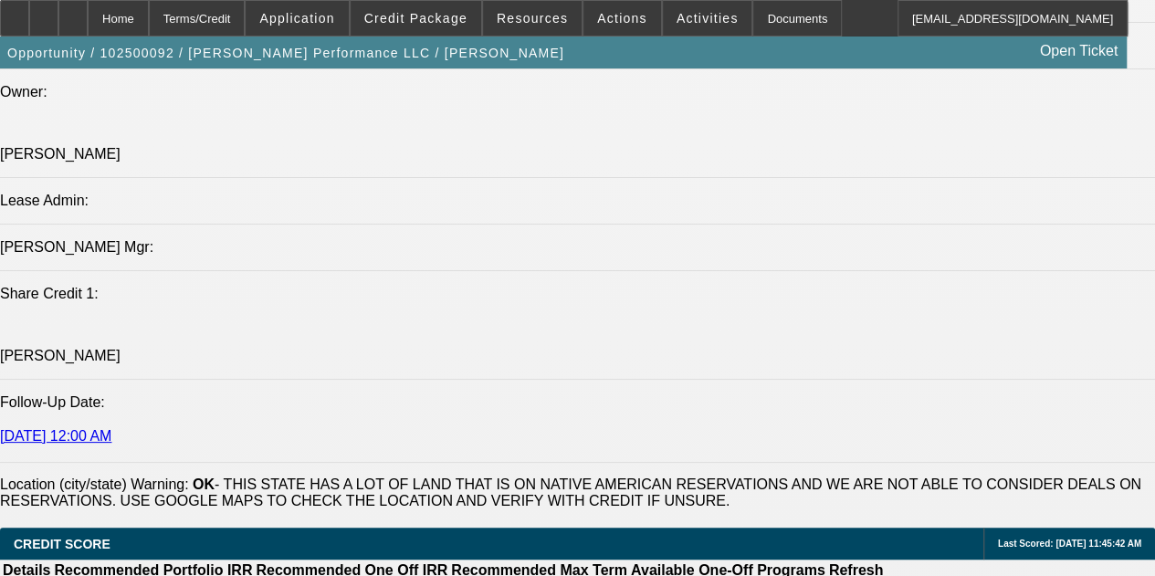
select select "2"
select select "0.1"
select select "4"
select select "0"
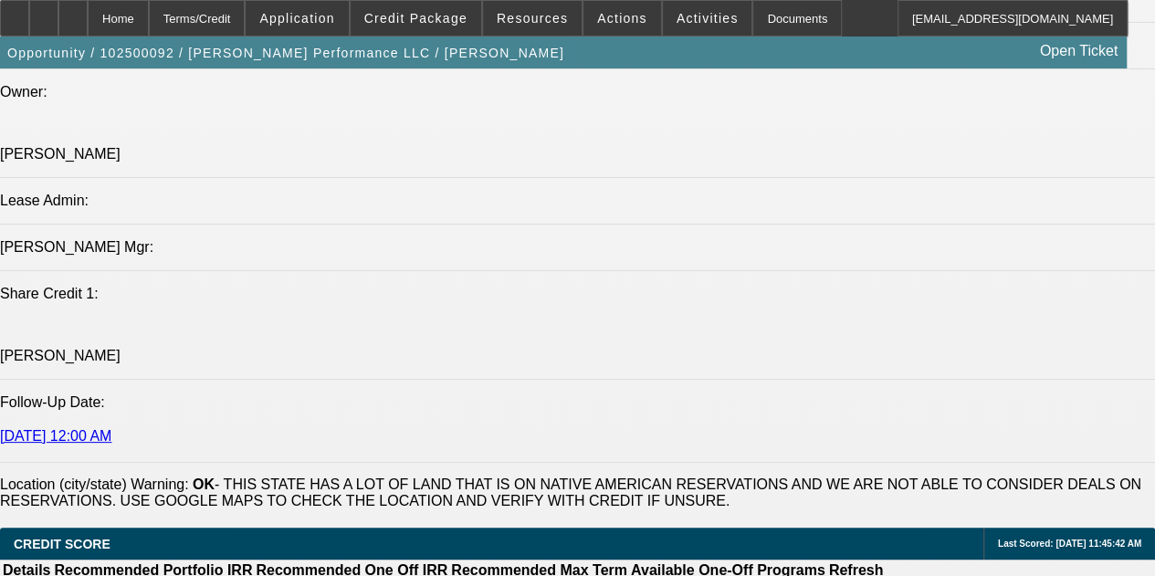
select select "2"
select select "0.1"
select select "4"
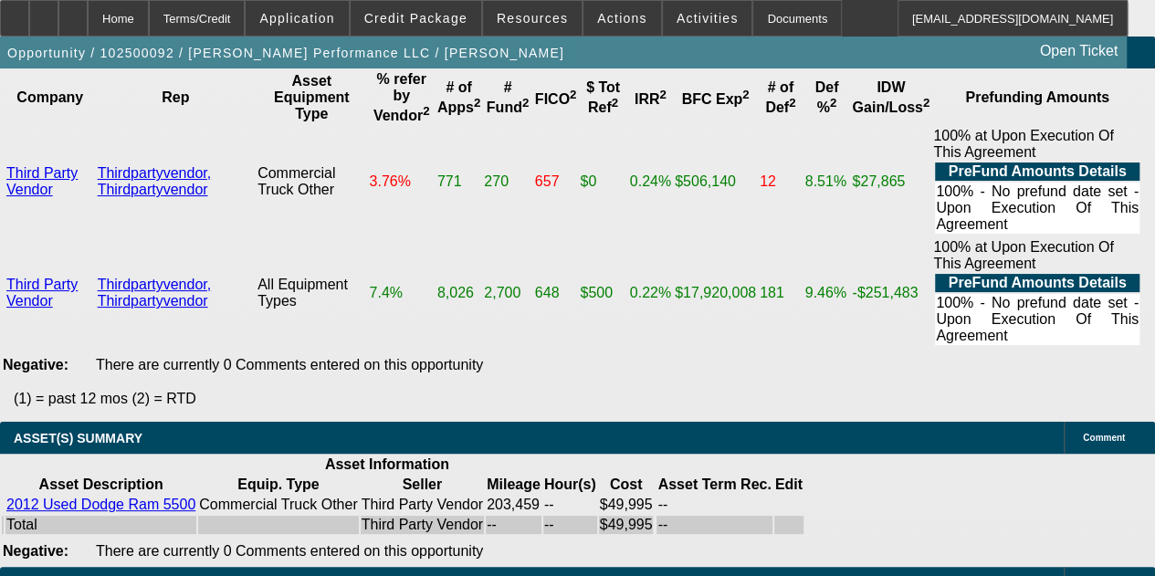
scroll to position [3766, 0]
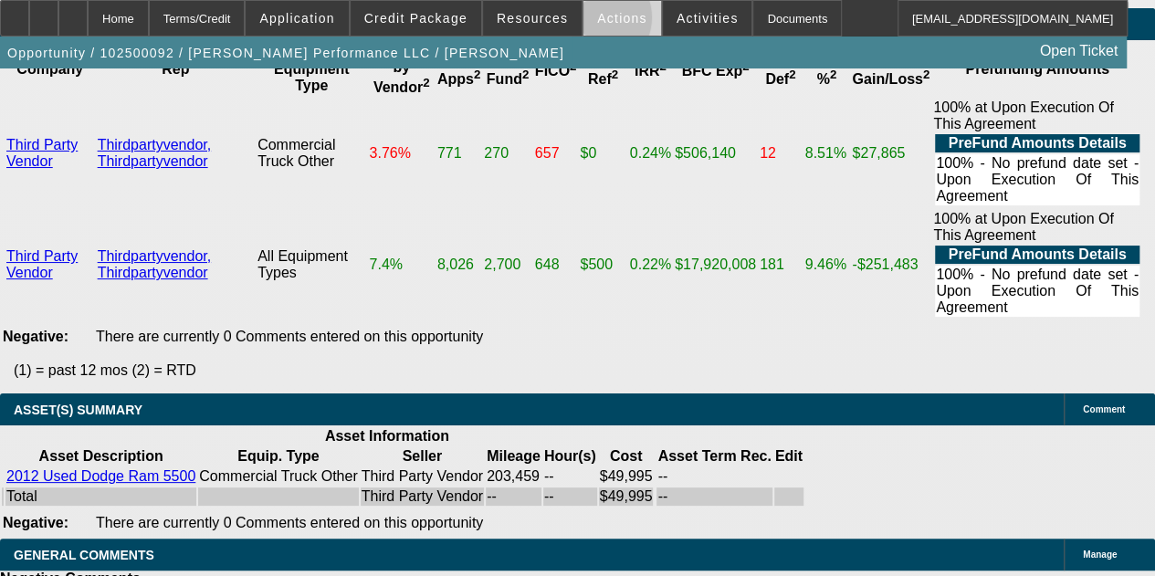
click at [583, 22] on span at bounding box center [622, 18] width 78 height 44
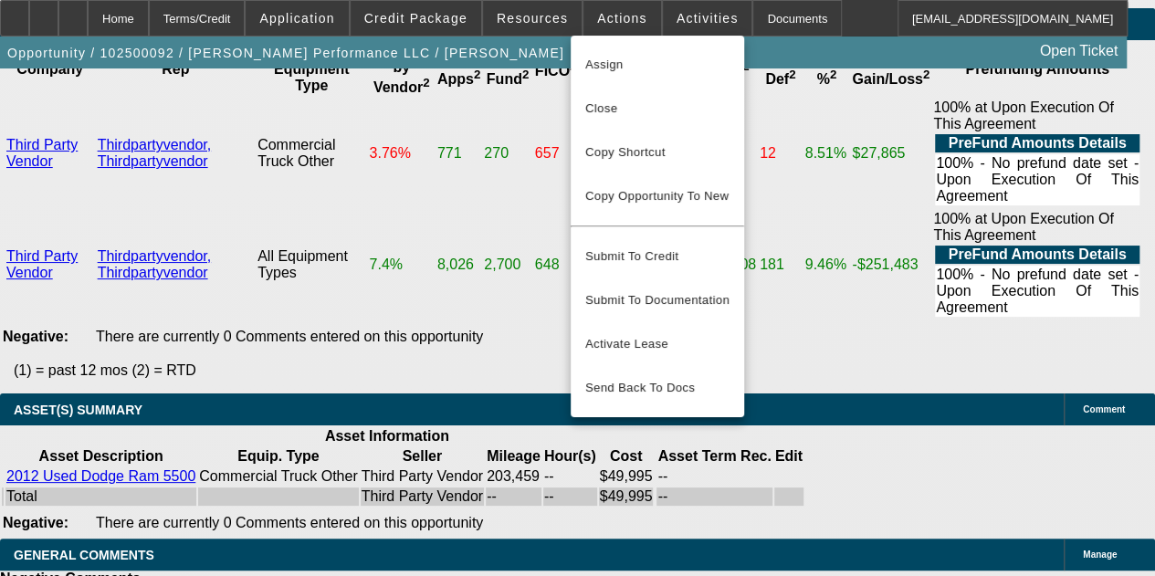
click at [525, 25] on div at bounding box center [577, 288] width 1155 height 576
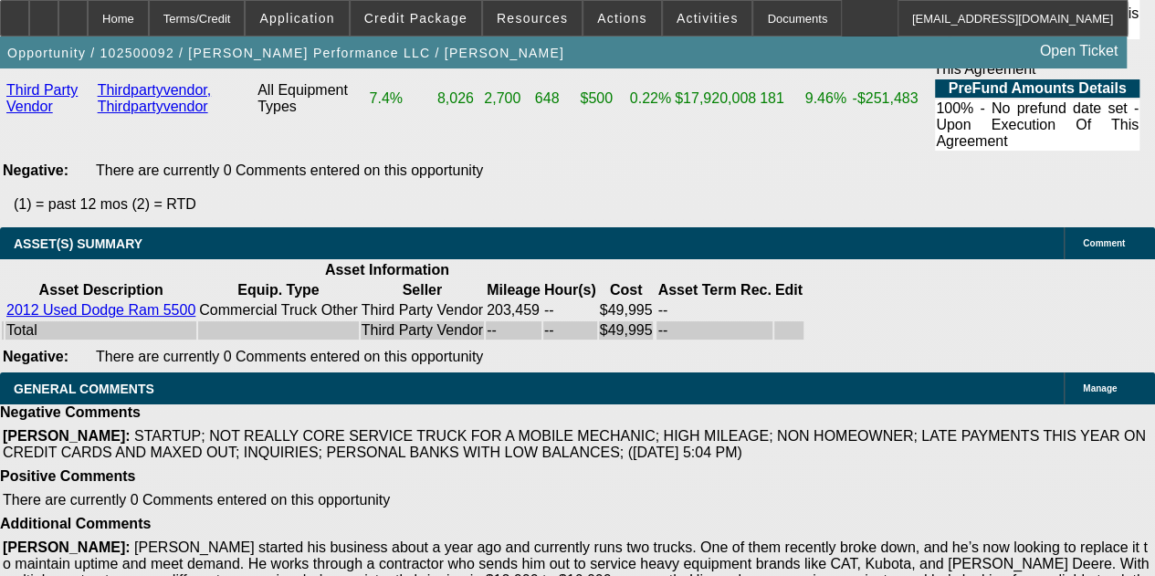
scroll to position [3475, 0]
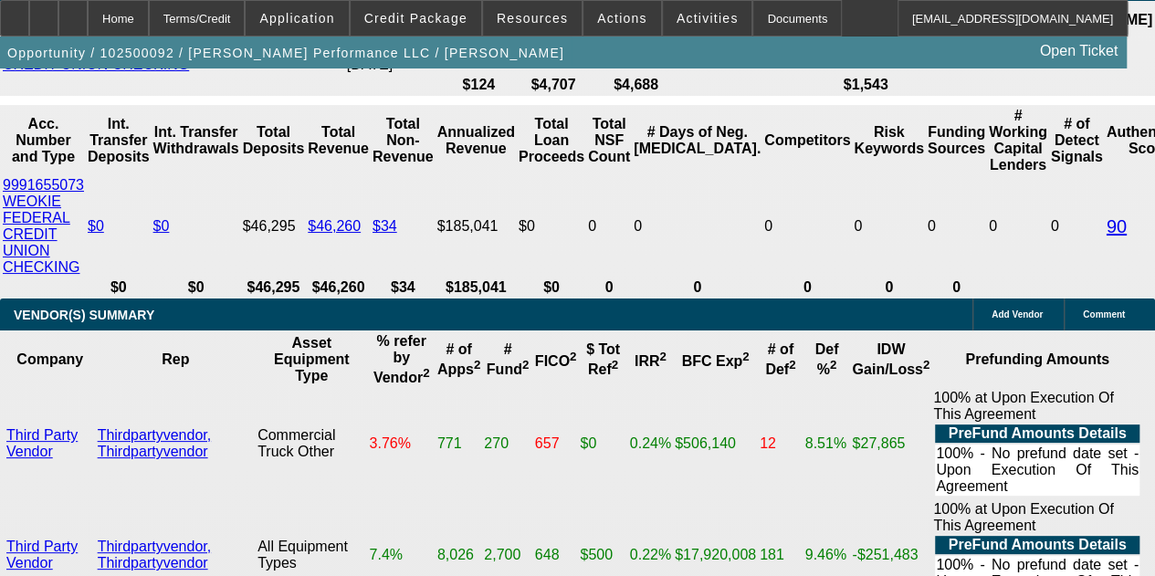
drag, startPoint x: 278, startPoint y: 418, endPoint x: 435, endPoint y: 406, distance: 157.5
type input "$8,500.00"
type input "UNKNOWN"
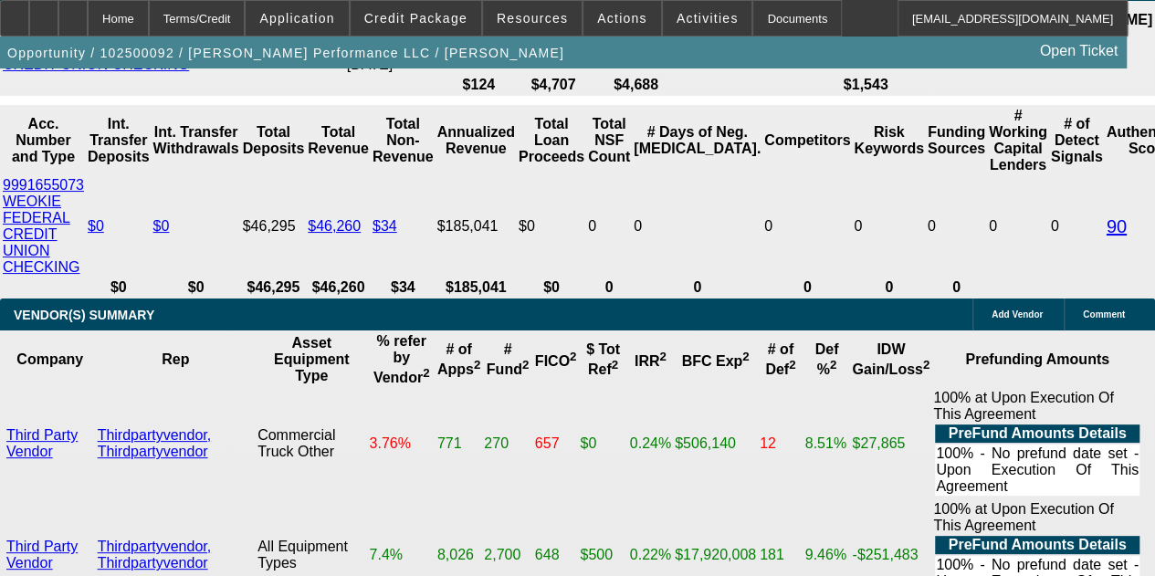
type input "$1,649.83"
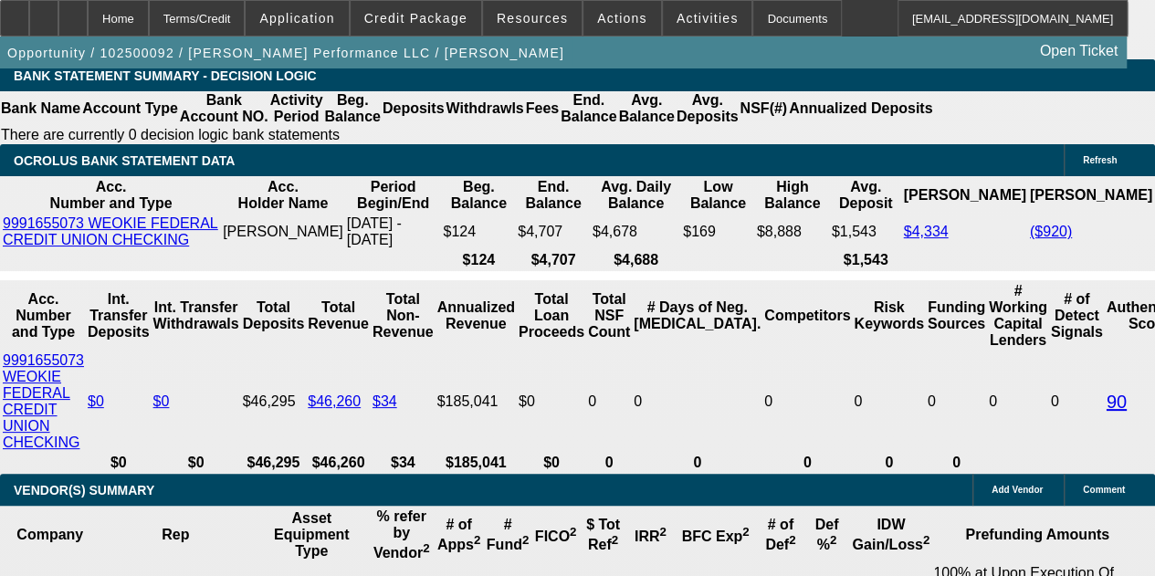
scroll to position [3110, 0]
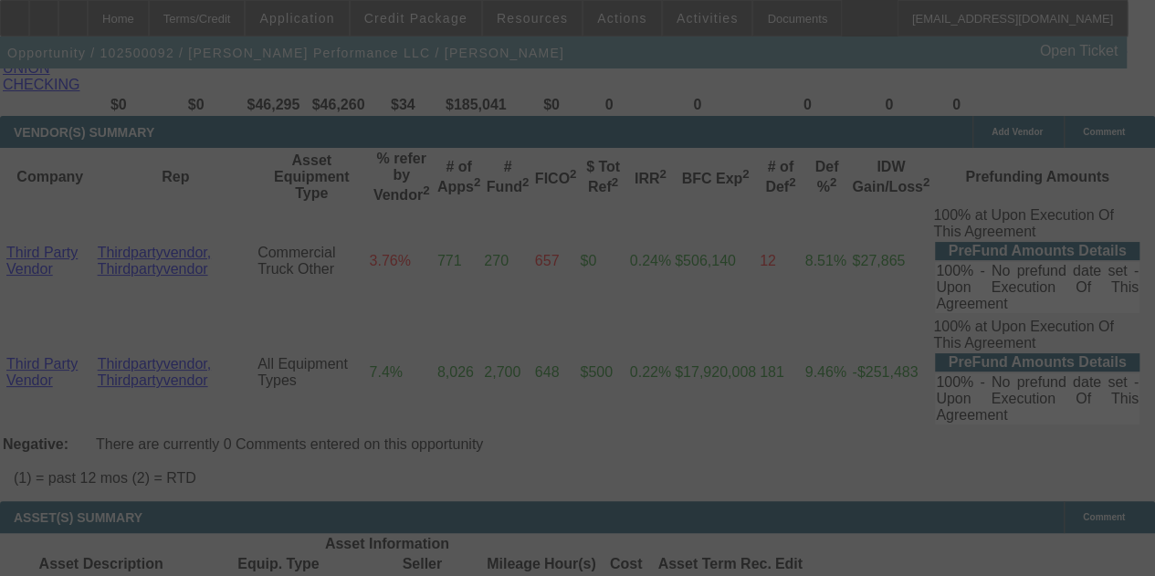
scroll to position [3647, 0]
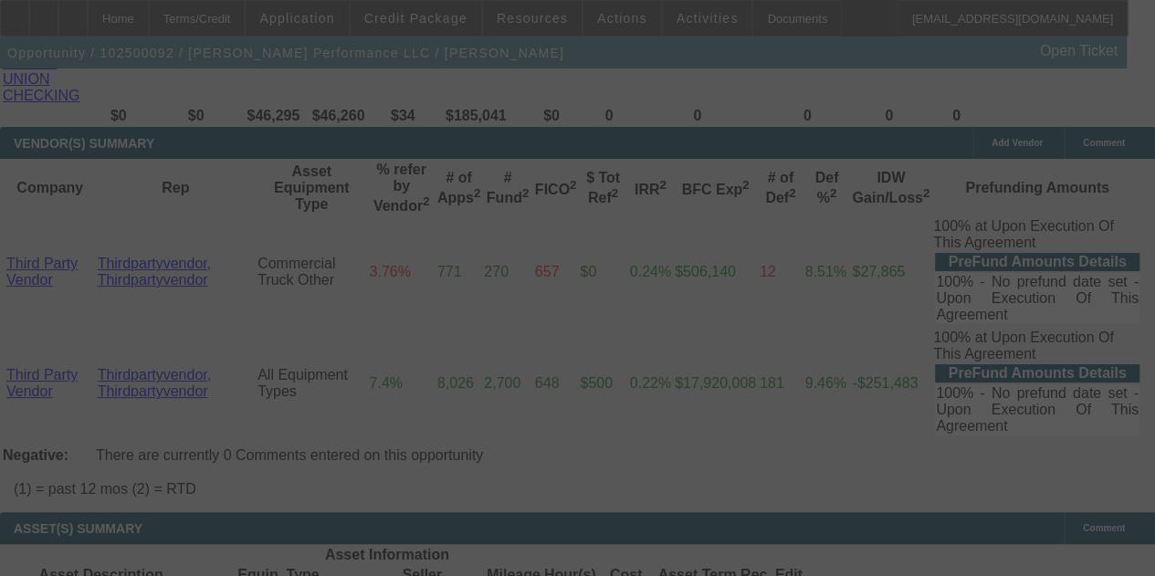
select select "0"
select select "2"
select select "0"
select select "6"
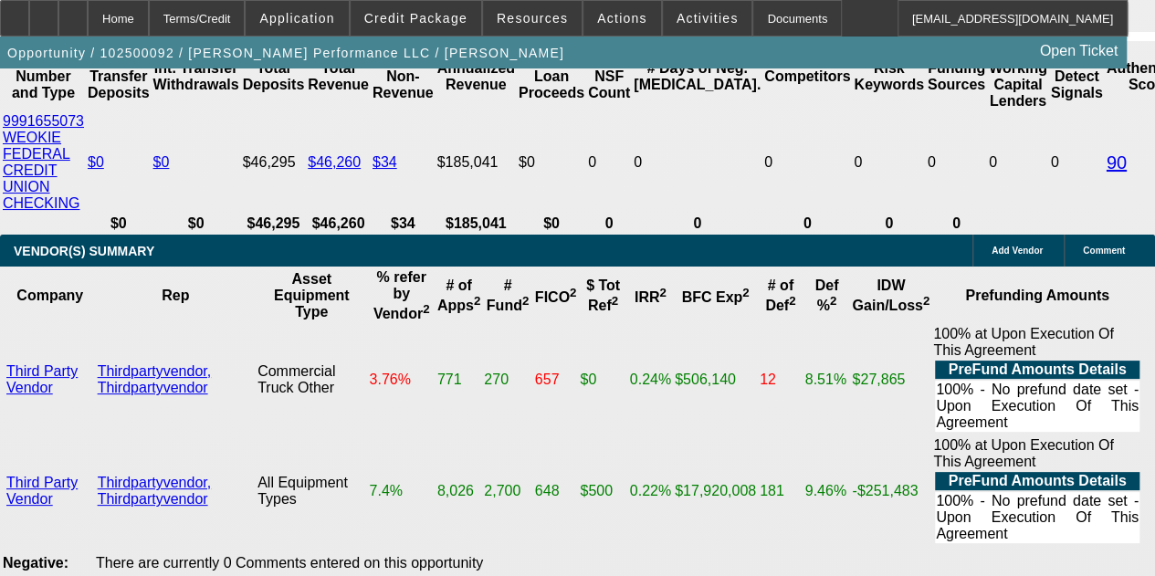
scroll to position [3464, 0]
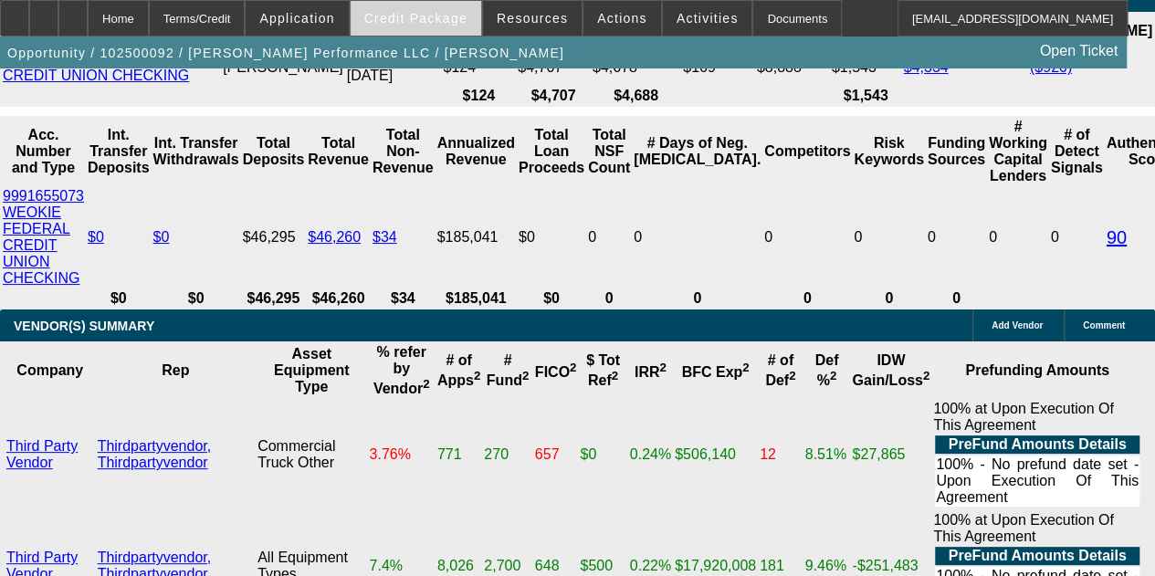
click at [420, 14] on span "Credit Package" at bounding box center [415, 18] width 103 height 15
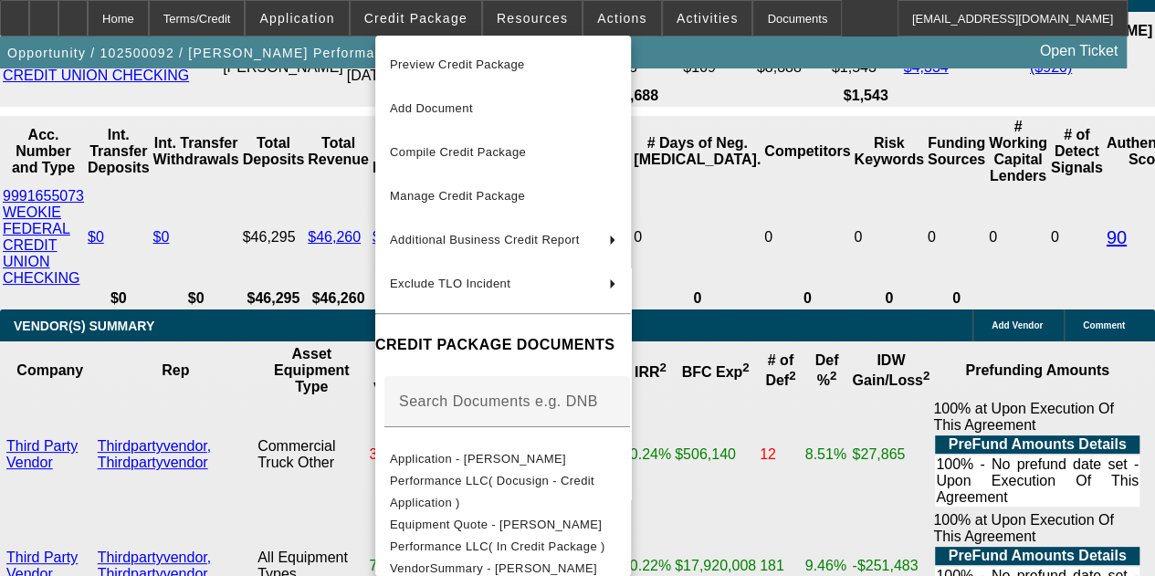
click at [598, 19] on div at bounding box center [577, 288] width 1155 height 576
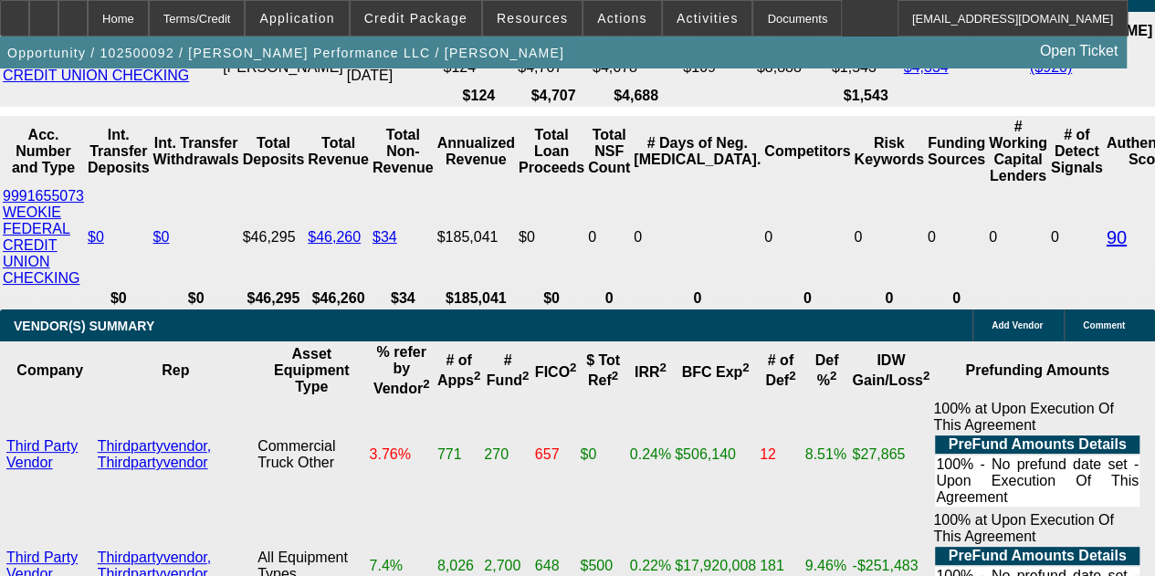
click at [598, 19] on span "Actions" at bounding box center [622, 18] width 50 height 15
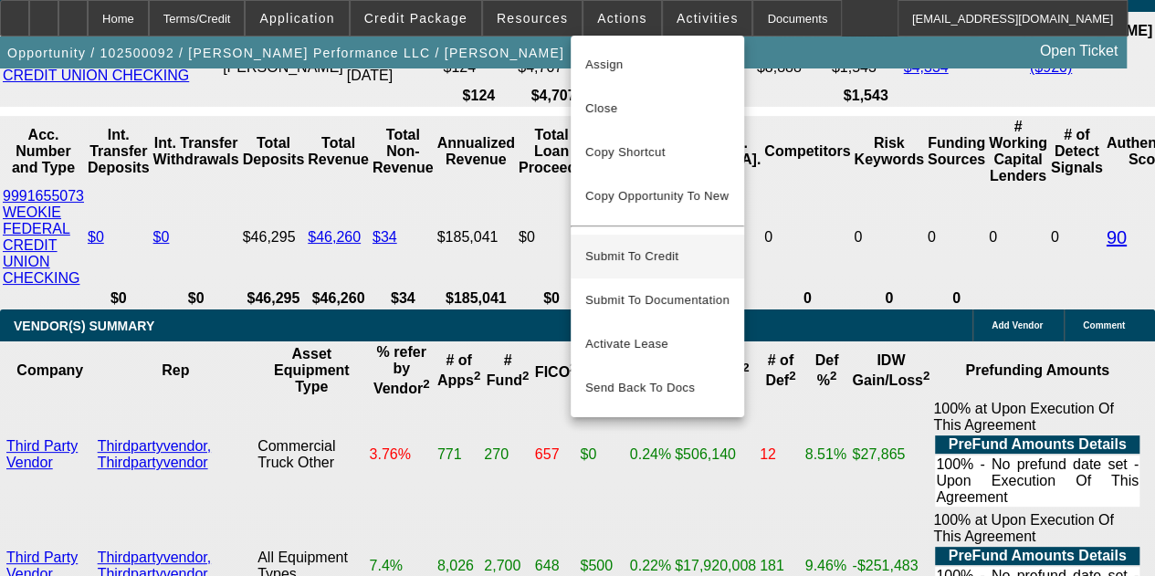
click at [646, 246] on span "Submit To Credit" at bounding box center [657, 257] width 144 height 22
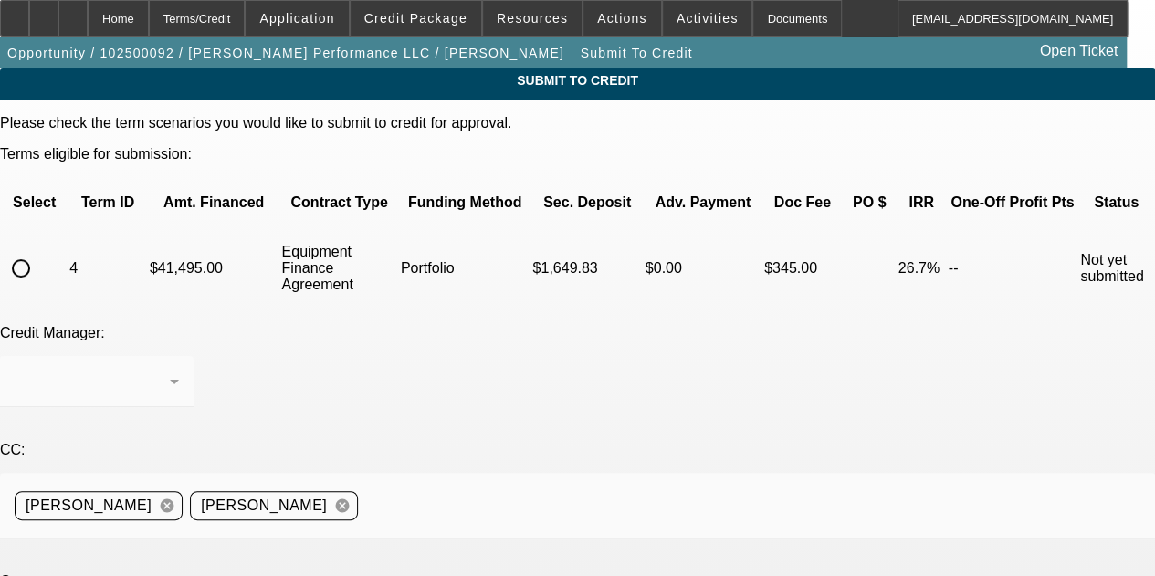
click at [39, 250] on input "radio" at bounding box center [21, 268] width 37 height 37
radio input "true"
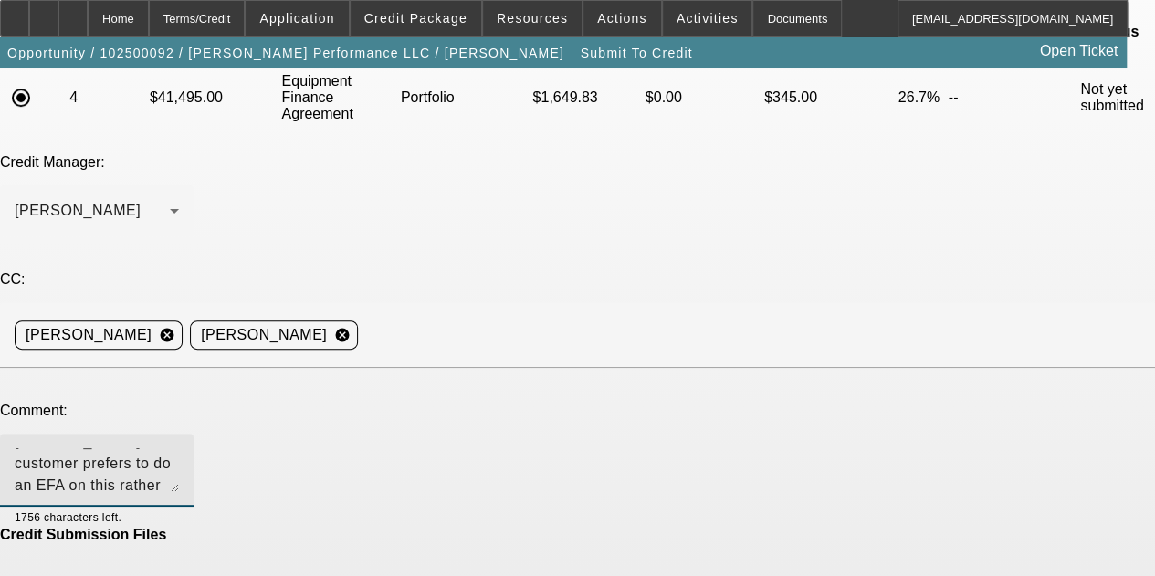
scroll to position [199, 0]
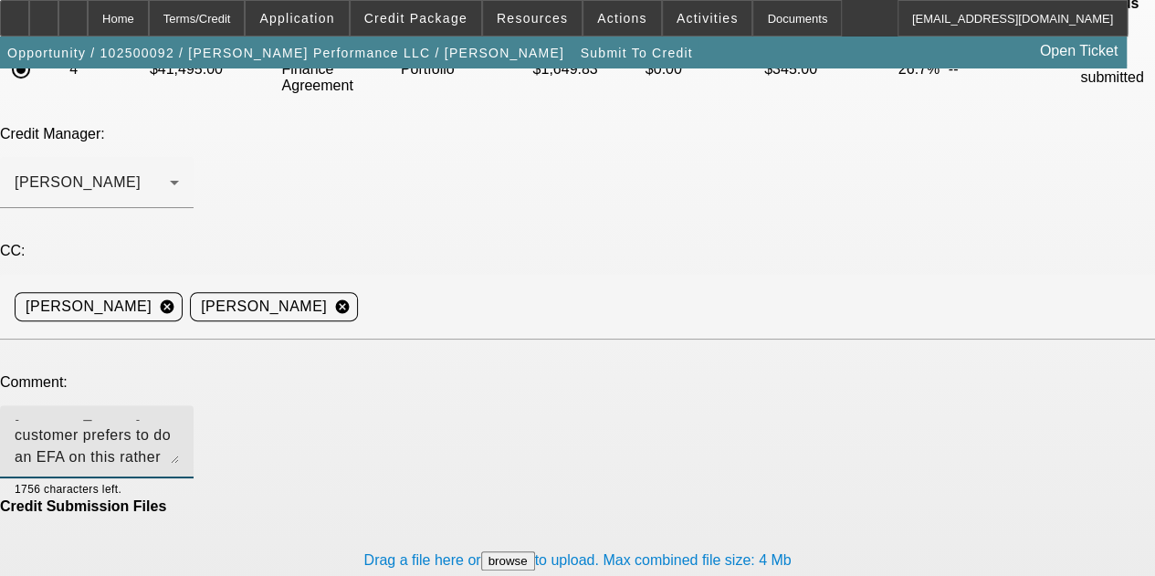
type textarea "George, this customer prefers to do an EFA on this rather than a lease and is a…"
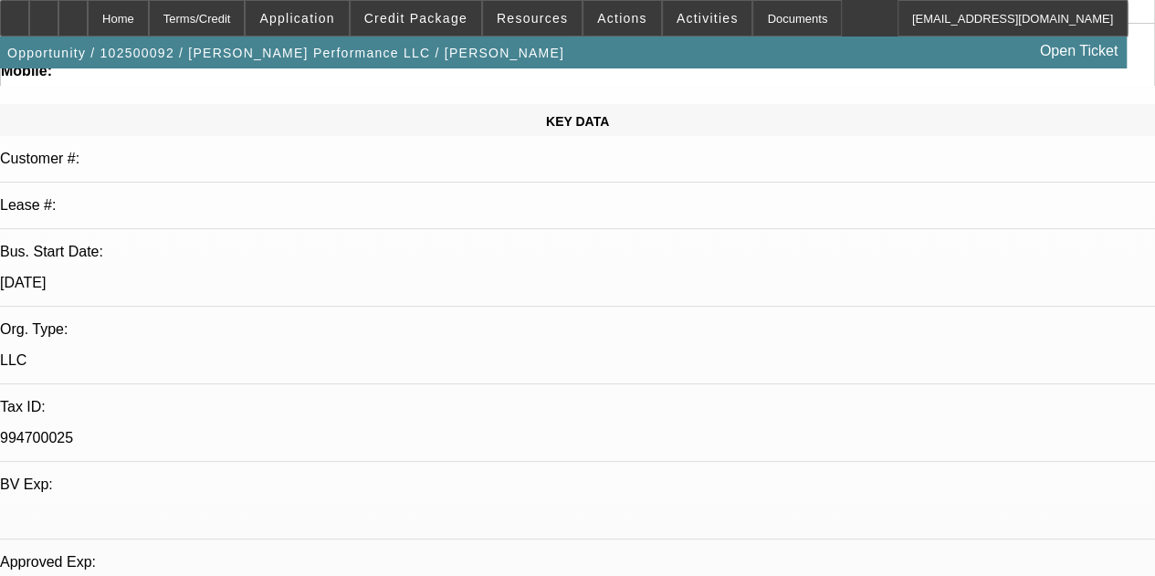
select select "0"
select select "2"
select select "0"
select select "6"
select select "0"
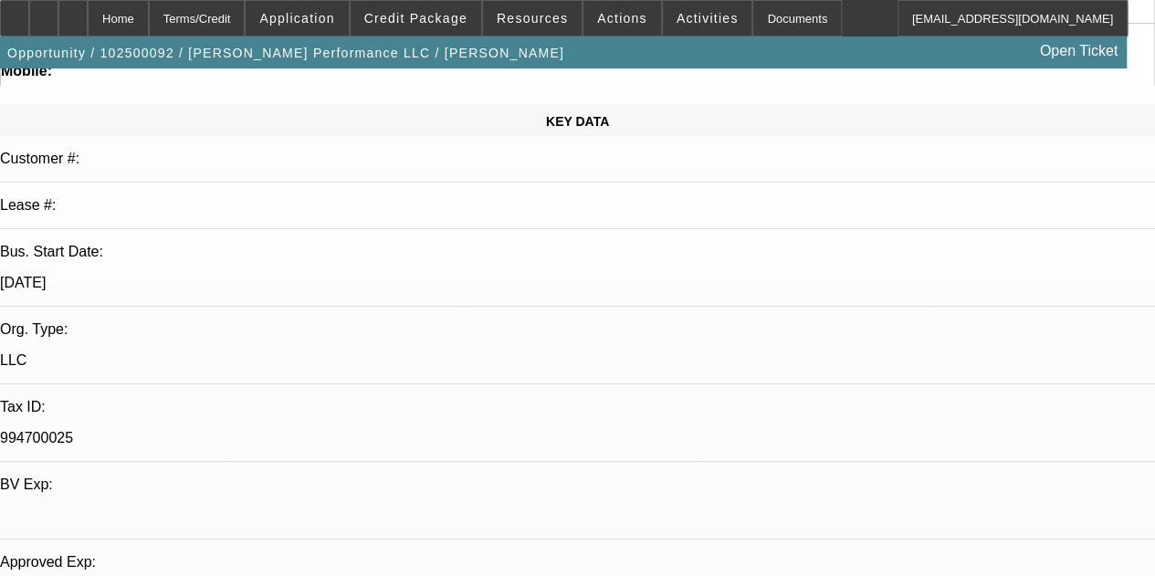
select select "2"
select select "0.1"
select select "4"
select select "0"
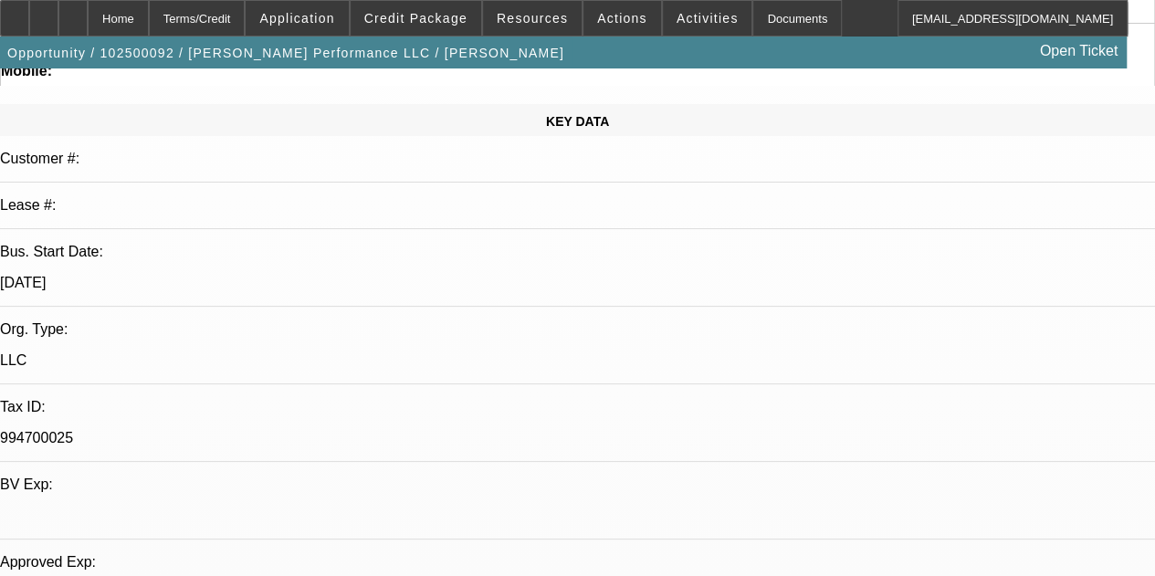
select select "2"
select select "0.1"
select select "4"
select select "0"
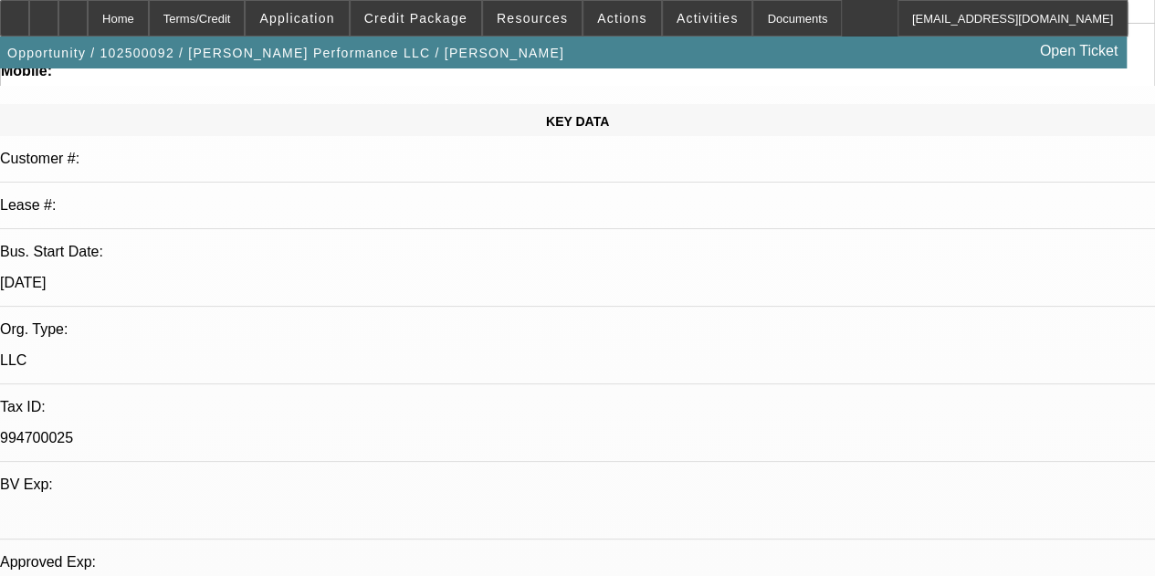
select select "2"
select select "0.1"
select select "4"
